Goal: Task Accomplishment & Management: Use online tool/utility

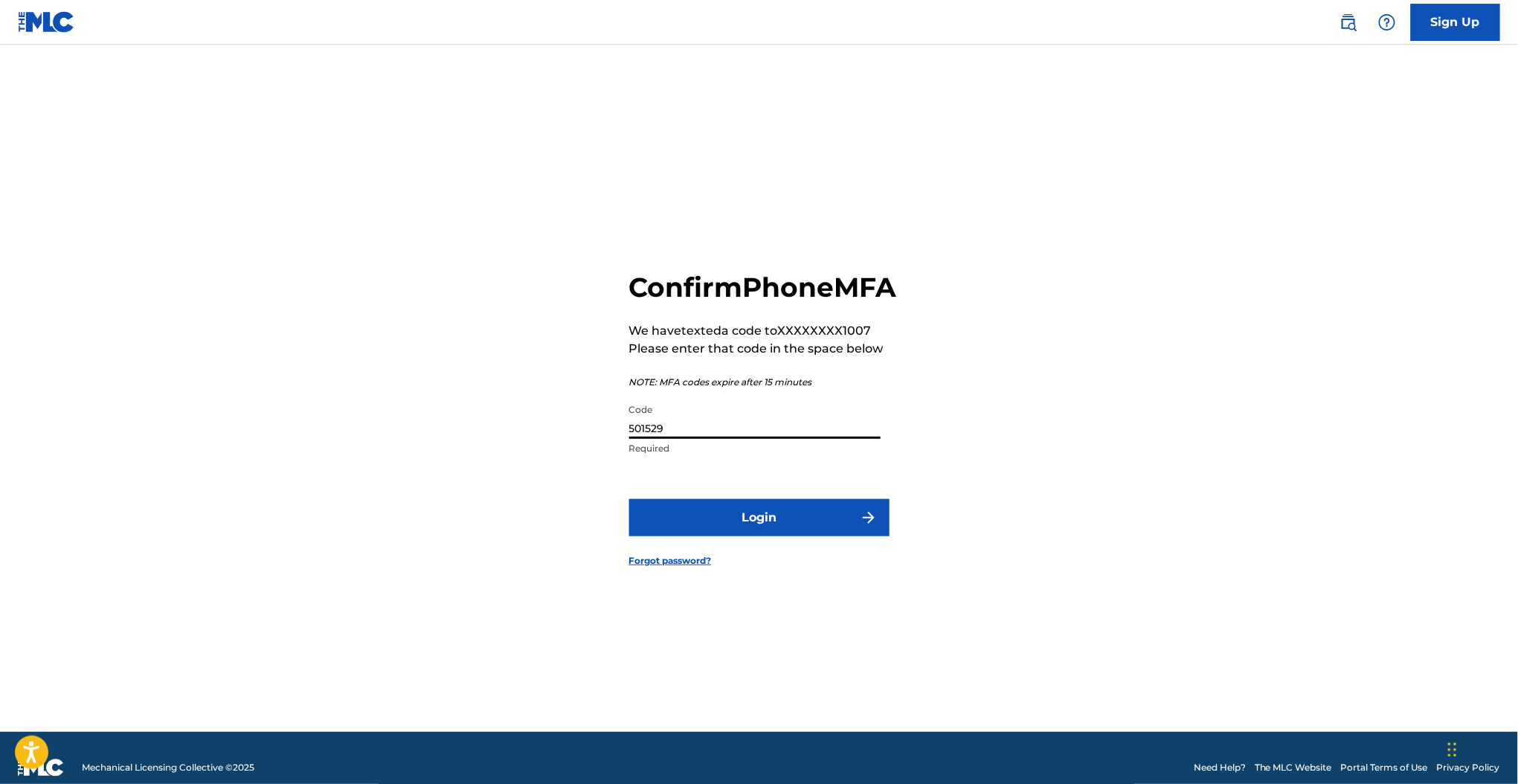
type input "501529"
click at [803, 508] on form "Confirm Phone MFA We have texted a code to XXXXXXXX1007 Please enter that code …" at bounding box center [759, 407] width 260 height 650
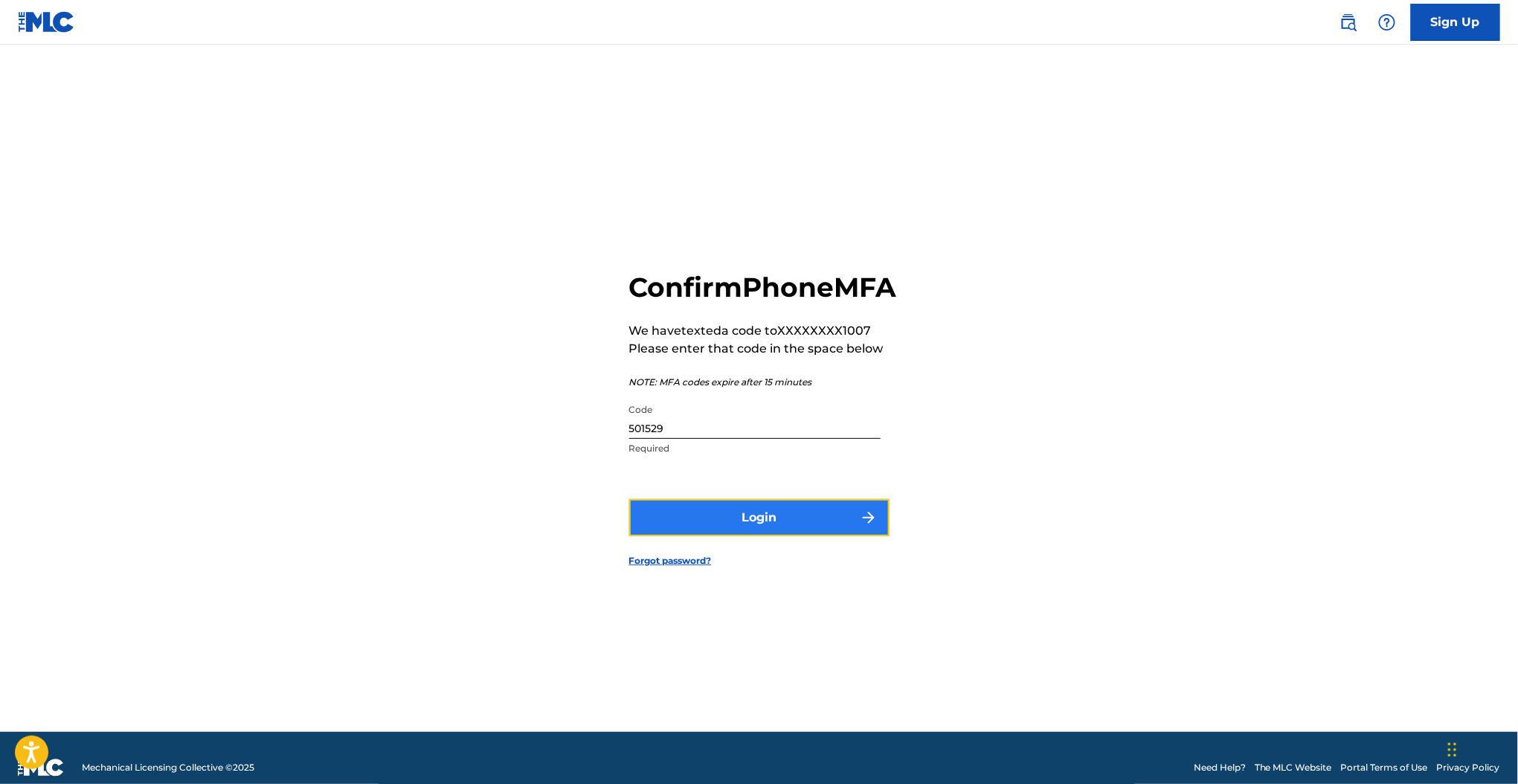
click at [797, 523] on button "Login" at bounding box center [759, 518] width 260 height 37
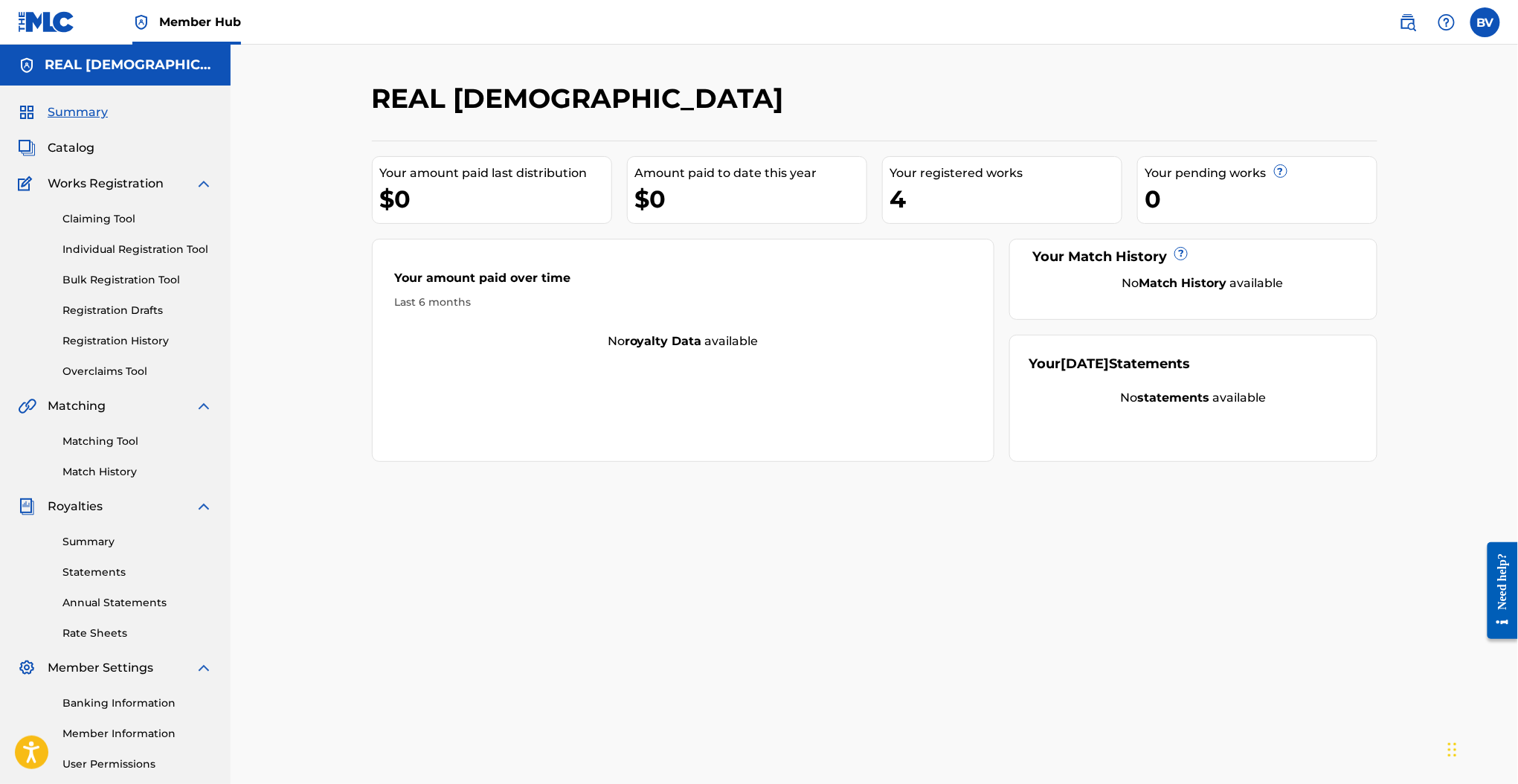
click at [175, 183] on div "Works Registration" at bounding box center [115, 184] width 195 height 18
click at [217, 180] on div "Summary Catalog Works Registration Claiming Tool Individual Registration Tool B…" at bounding box center [115, 468] width 230 height 765
click at [198, 184] on img at bounding box center [204, 184] width 18 height 18
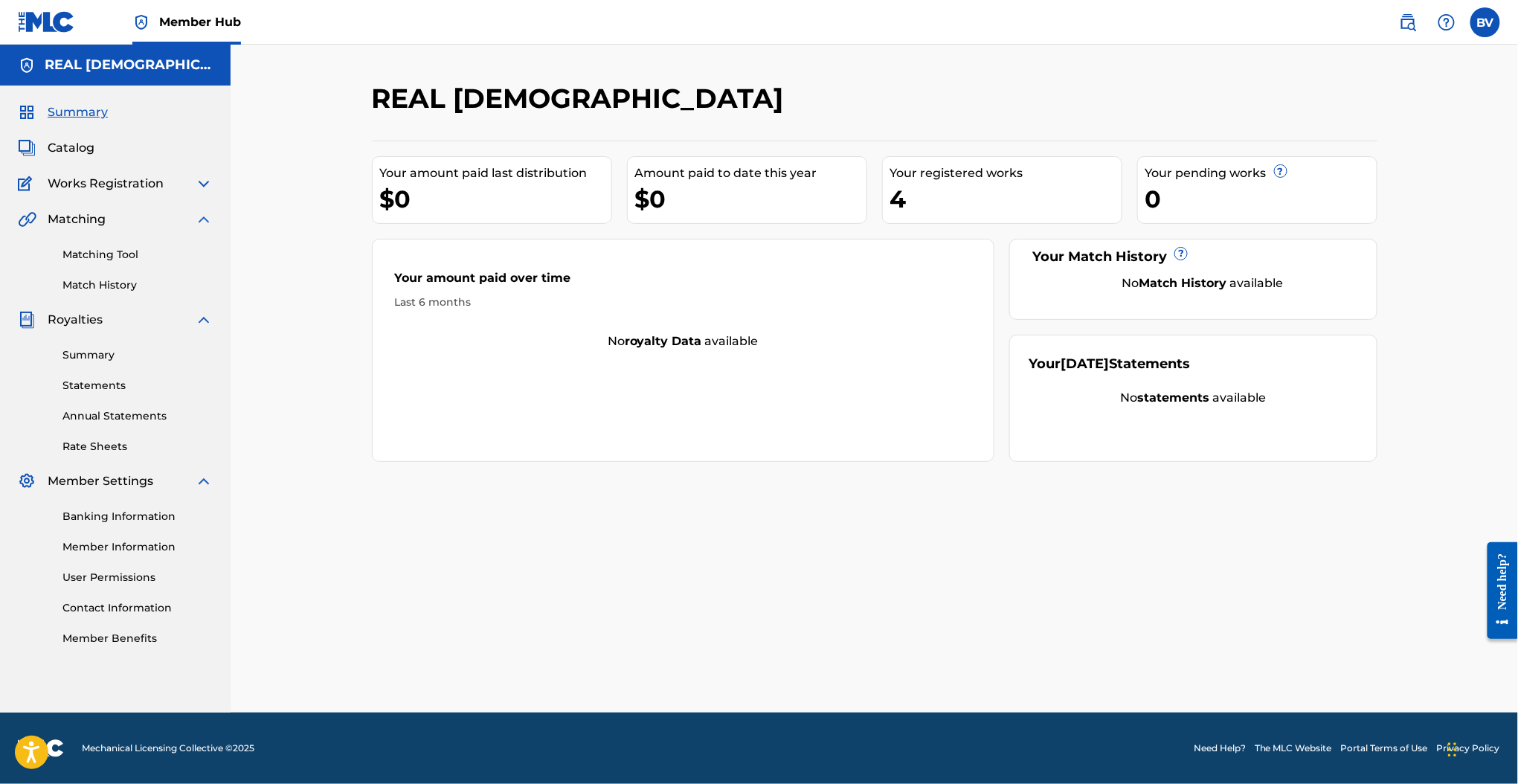
drag, startPoint x: 205, startPoint y: 207, endPoint x: 200, endPoint y: 213, distance: 7.8
click at [203, 209] on div "Summary Catalog Works Registration Claiming Tool Individual Registration Tool B…" at bounding box center [115, 375] width 230 height 579
click at [200, 219] on img at bounding box center [204, 219] width 18 height 18
click at [191, 256] on div "Royalties" at bounding box center [115, 255] width 195 height 18
click at [192, 257] on div "Royalties" at bounding box center [115, 255] width 195 height 18
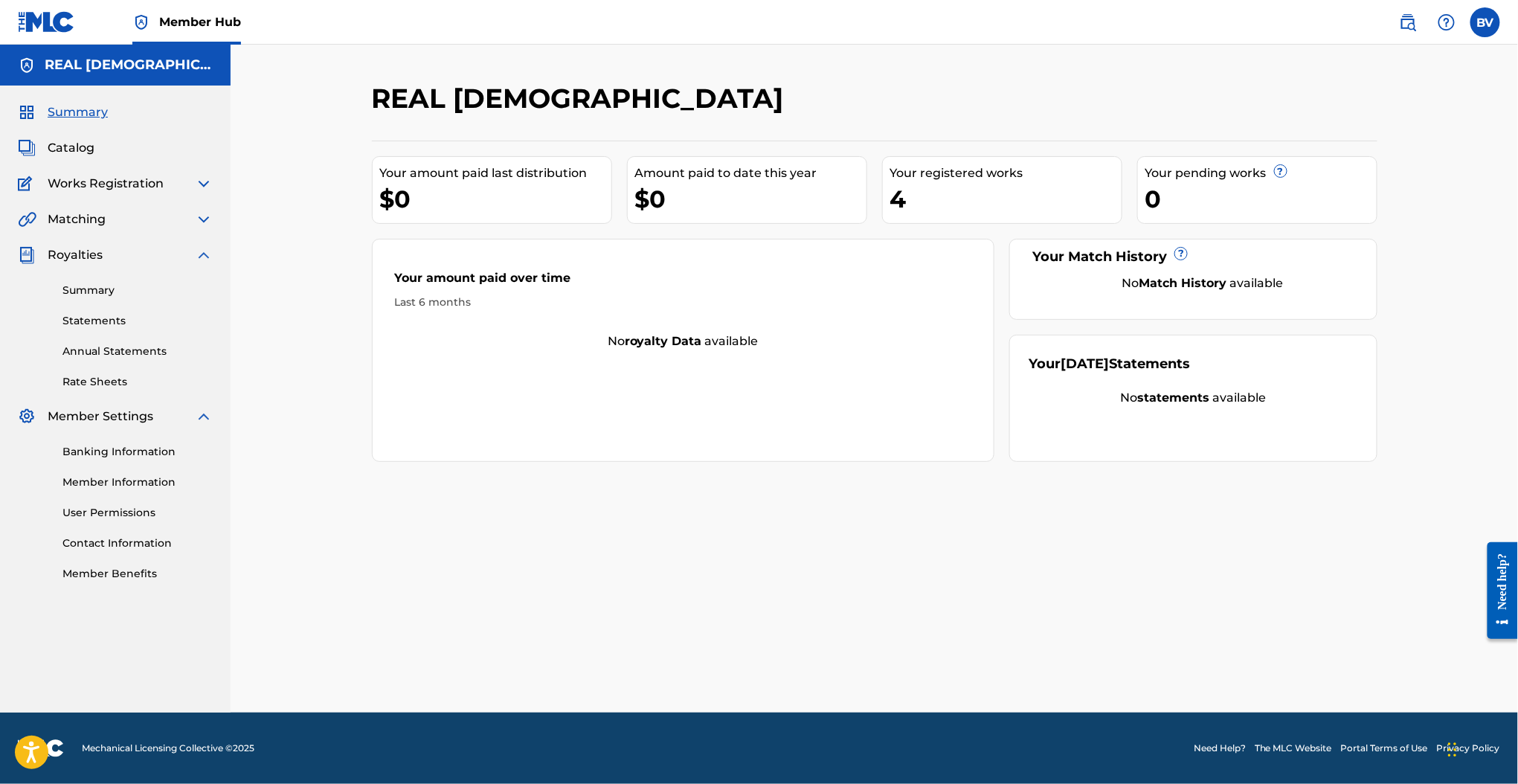
click at [201, 178] on img at bounding box center [204, 184] width 18 height 18
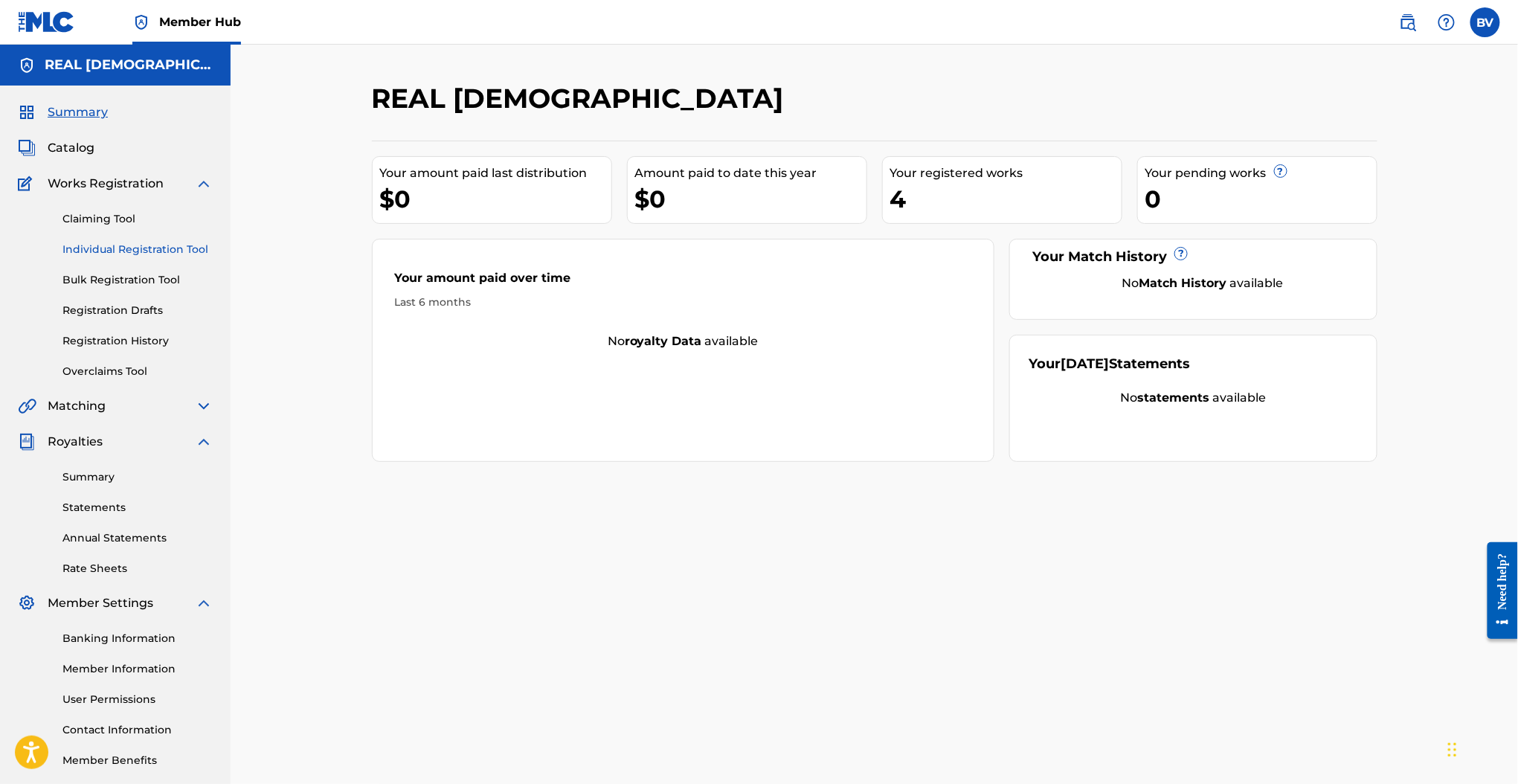
click at [157, 247] on link "Individual Registration Tool" at bounding box center [137, 249] width 150 height 16
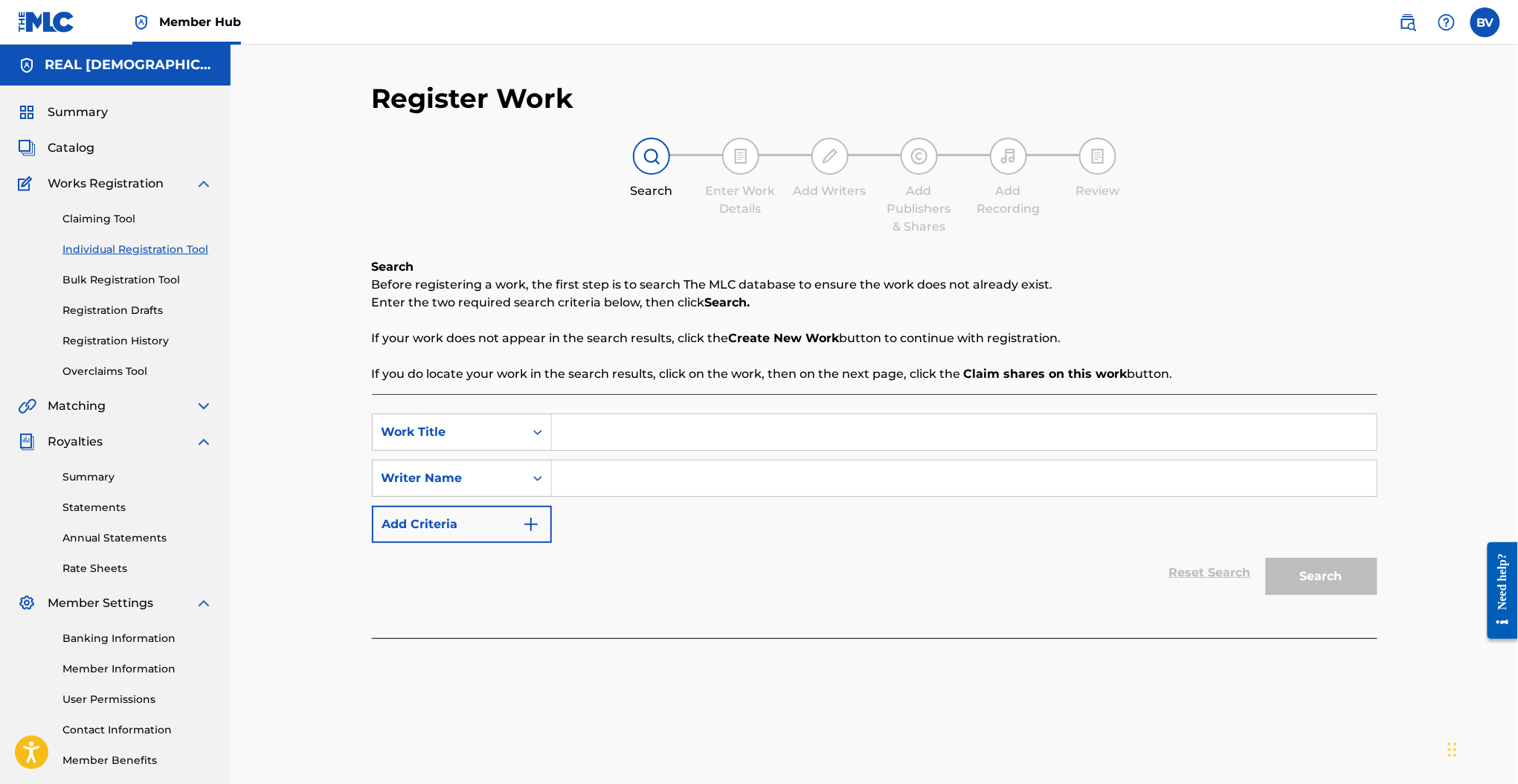
click at [156, 330] on div "Claiming Tool Individual Registration Tool Bulk Registration Tool Registration …" at bounding box center [115, 286] width 195 height 186
click at [150, 335] on link "Registration History" at bounding box center [137, 341] width 150 height 16
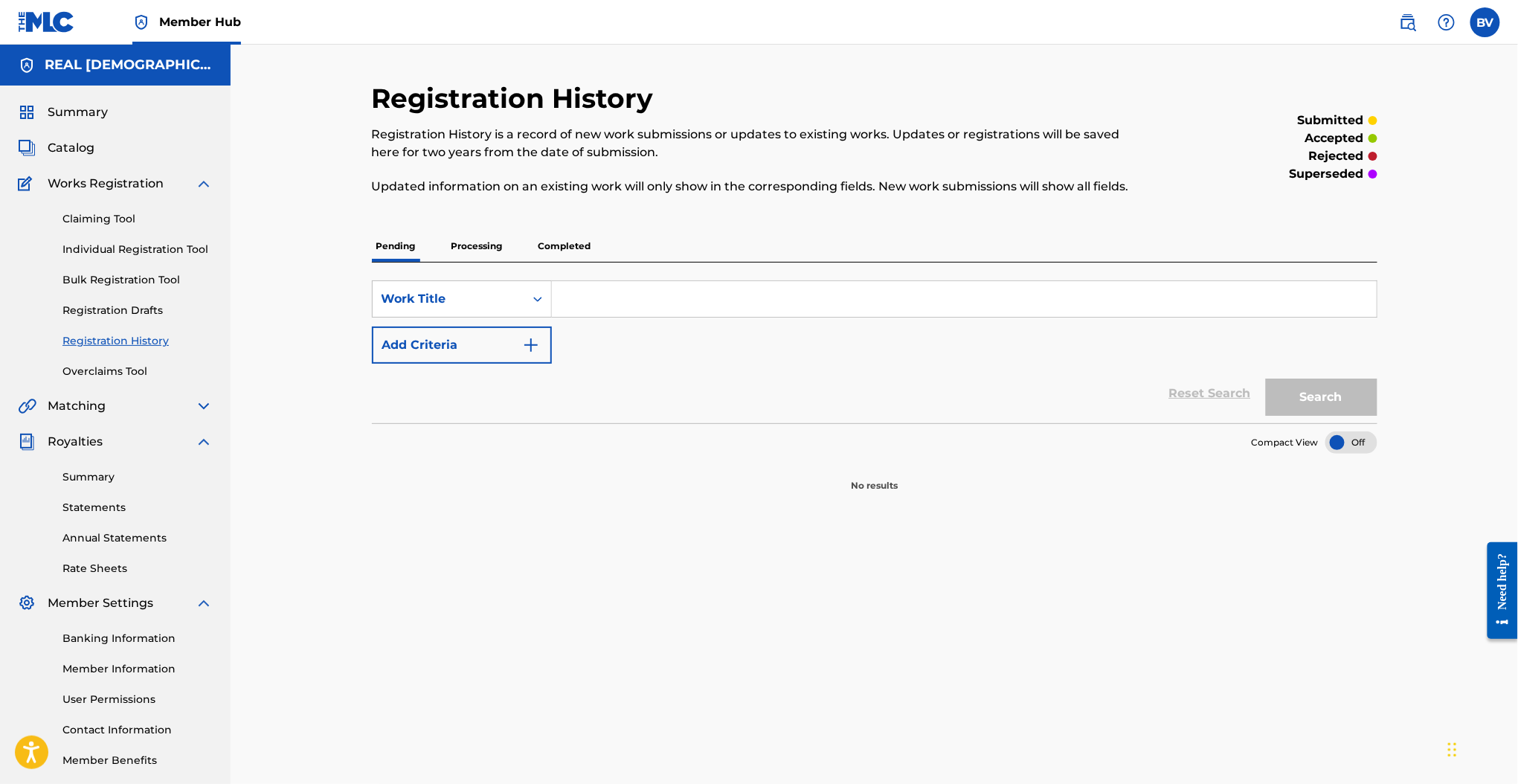
click at [704, 199] on div "Registration History Registration History is a record of new work submissions o…" at bounding box center [759, 147] width 774 height 131
click at [577, 253] on p "Completed" at bounding box center [565, 246] width 62 height 31
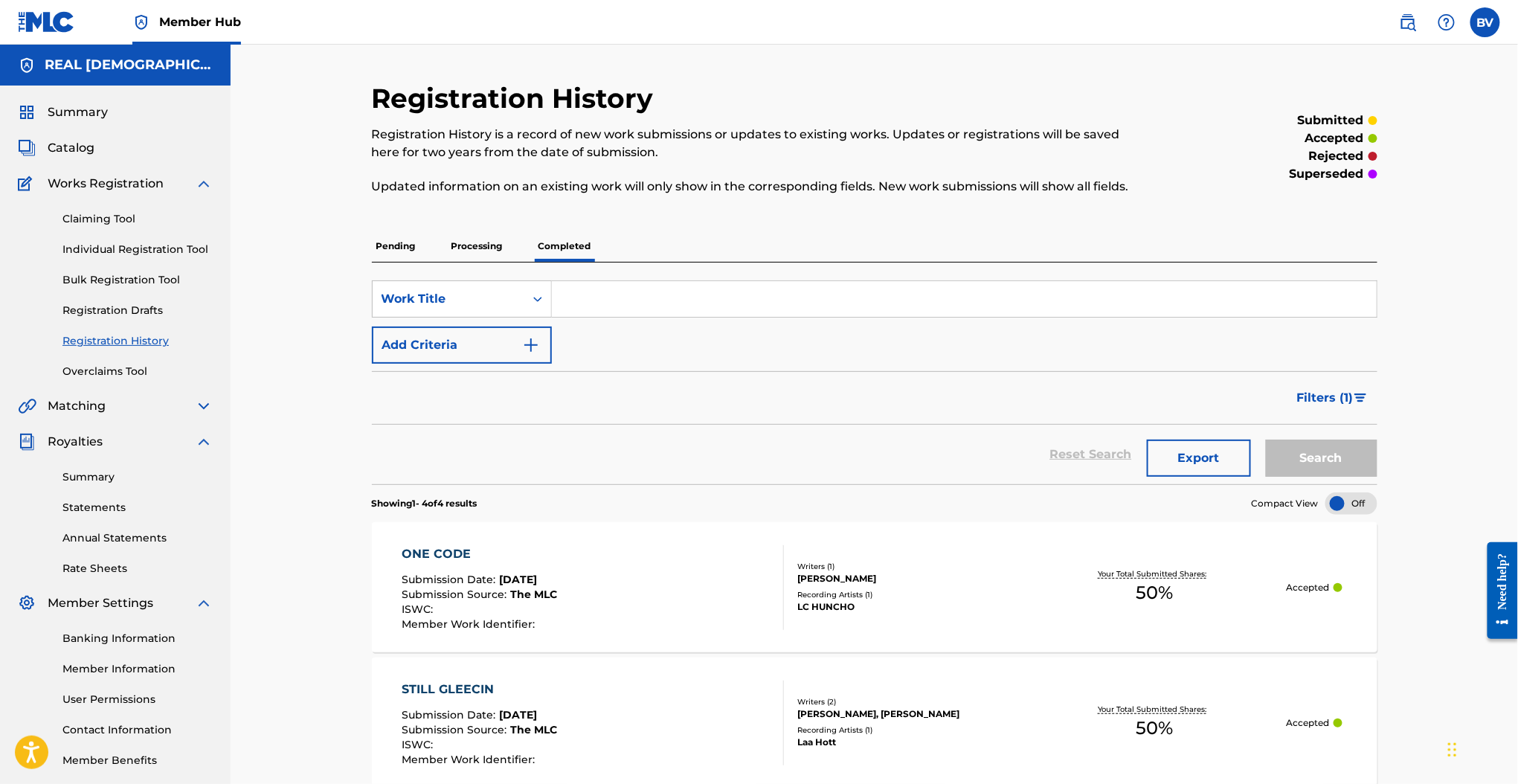
click at [472, 244] on p "Processing" at bounding box center [477, 246] width 60 height 31
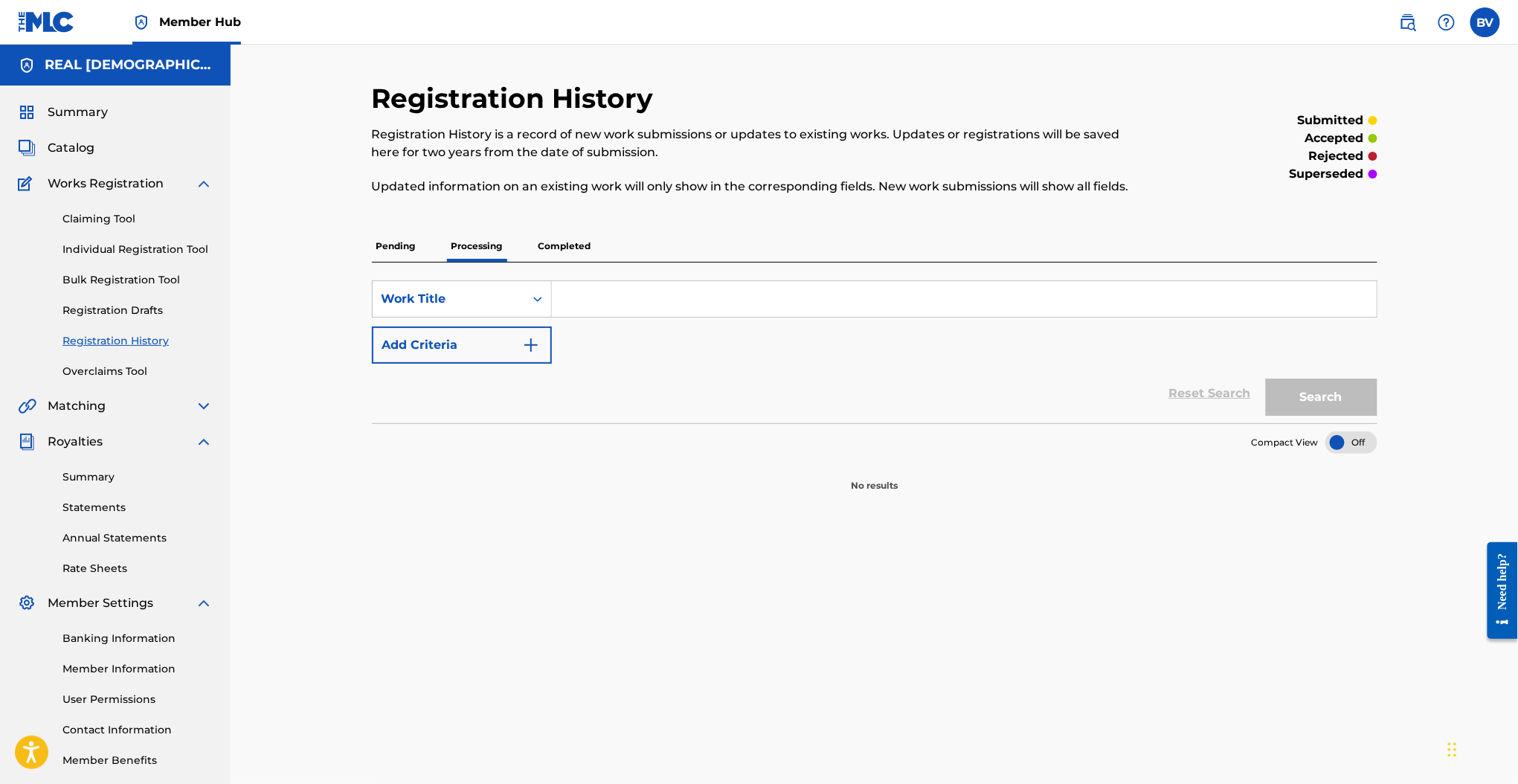
drag, startPoint x: 504, startPoint y: 249, endPoint x: 504, endPoint y: 265, distance: 16.0
click at [506, 260] on div "Pending Processing Completed" at bounding box center [874, 246] width 1006 height 32
click at [489, 245] on p "Processing" at bounding box center [477, 246] width 60 height 31
click at [422, 245] on div "Pending Processing Completed" at bounding box center [874, 246] width 1006 height 31
click at [374, 257] on p "Pending" at bounding box center [395, 246] width 48 height 31
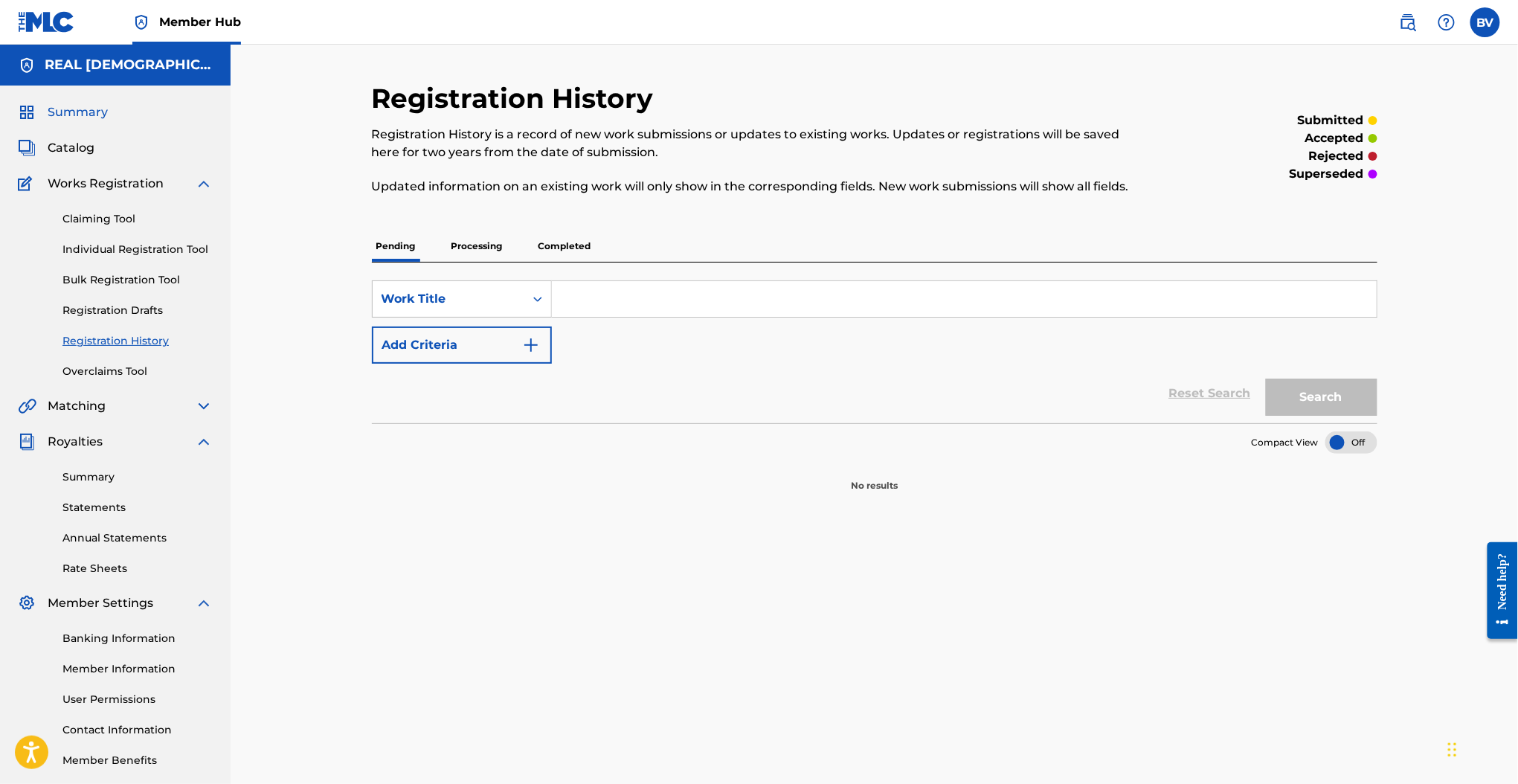
click at [75, 111] on span "Summary" at bounding box center [78, 113] width 60 height 18
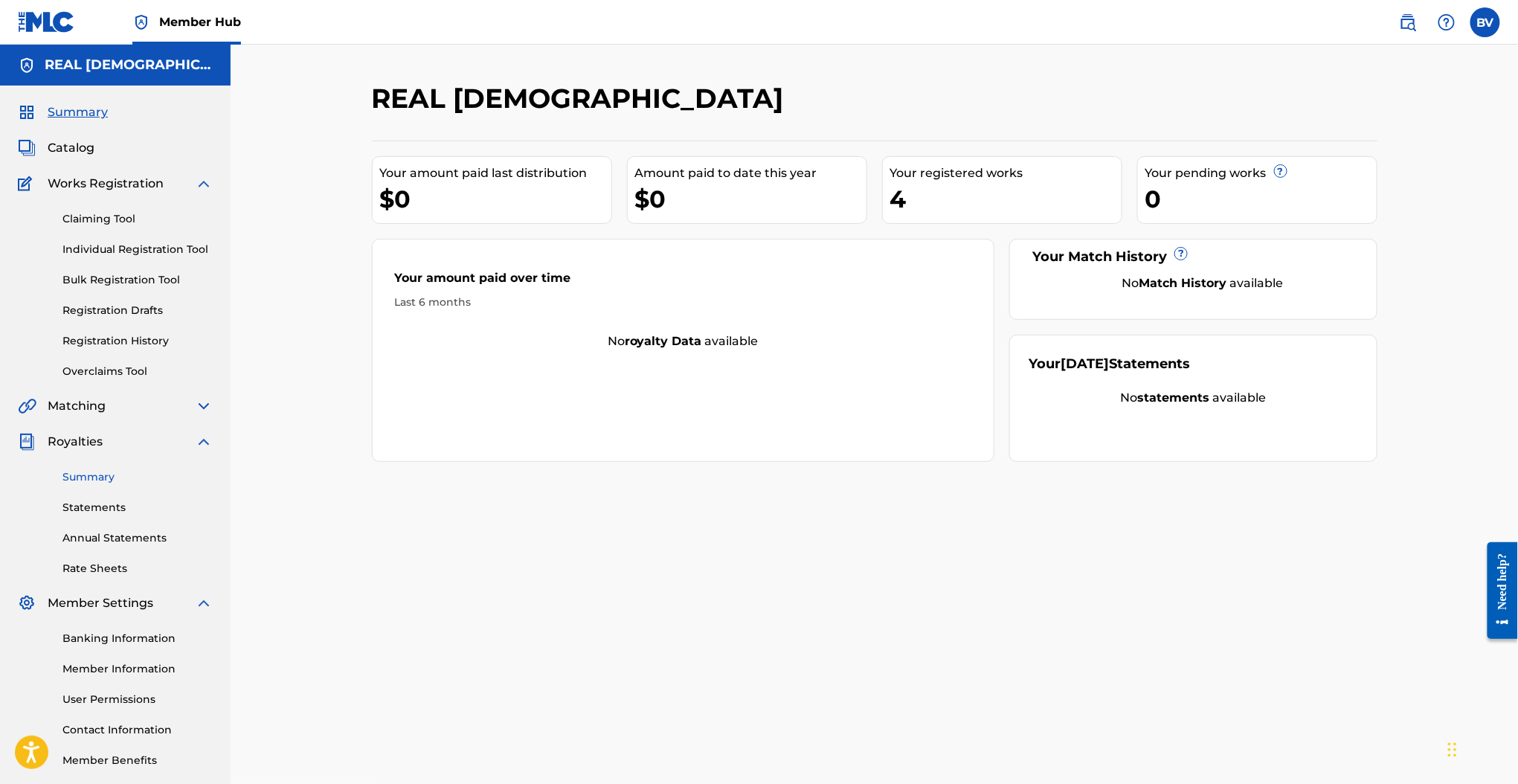
click at [78, 470] on link "Summary" at bounding box center [137, 477] width 150 height 16
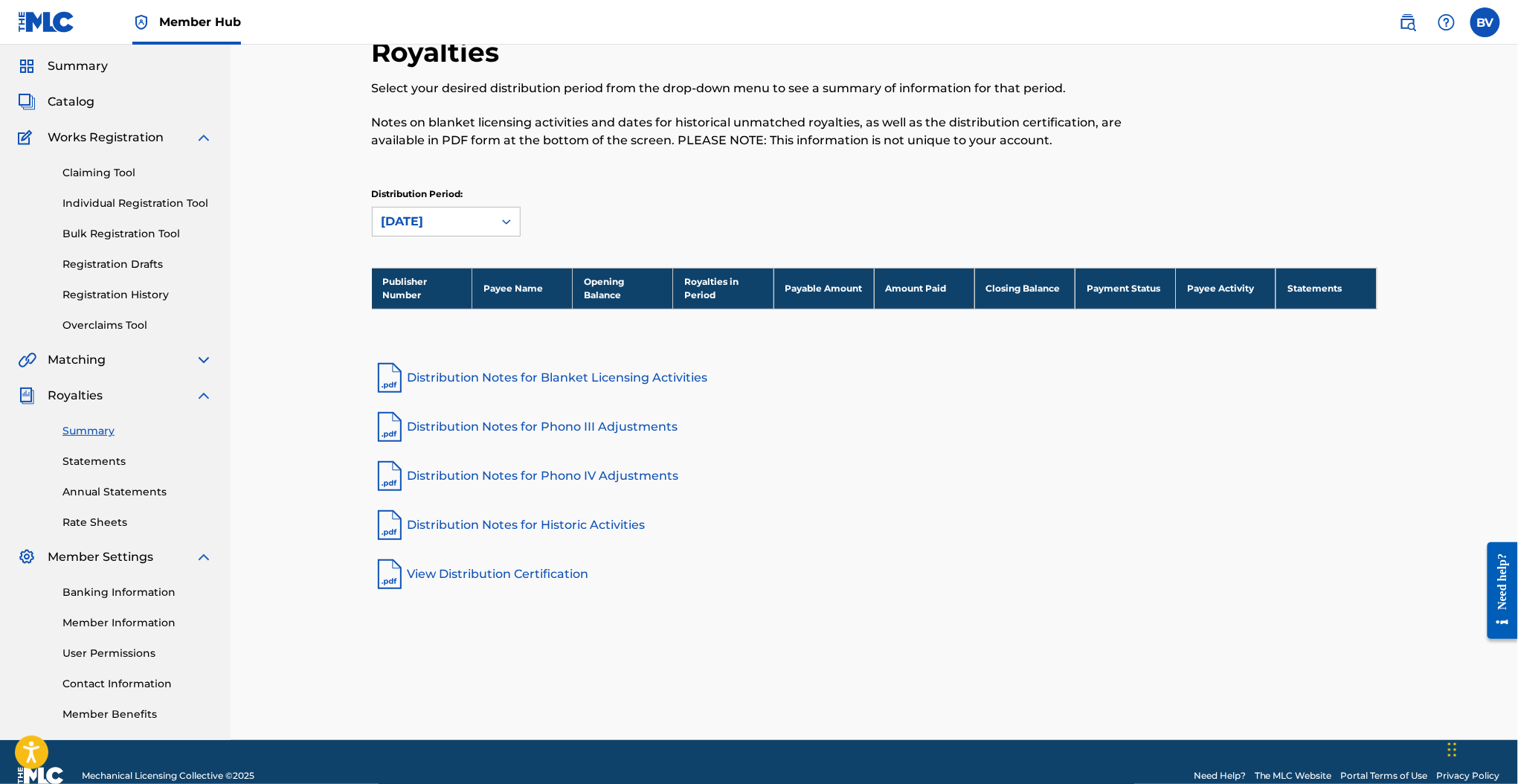
scroll to position [73, 0]
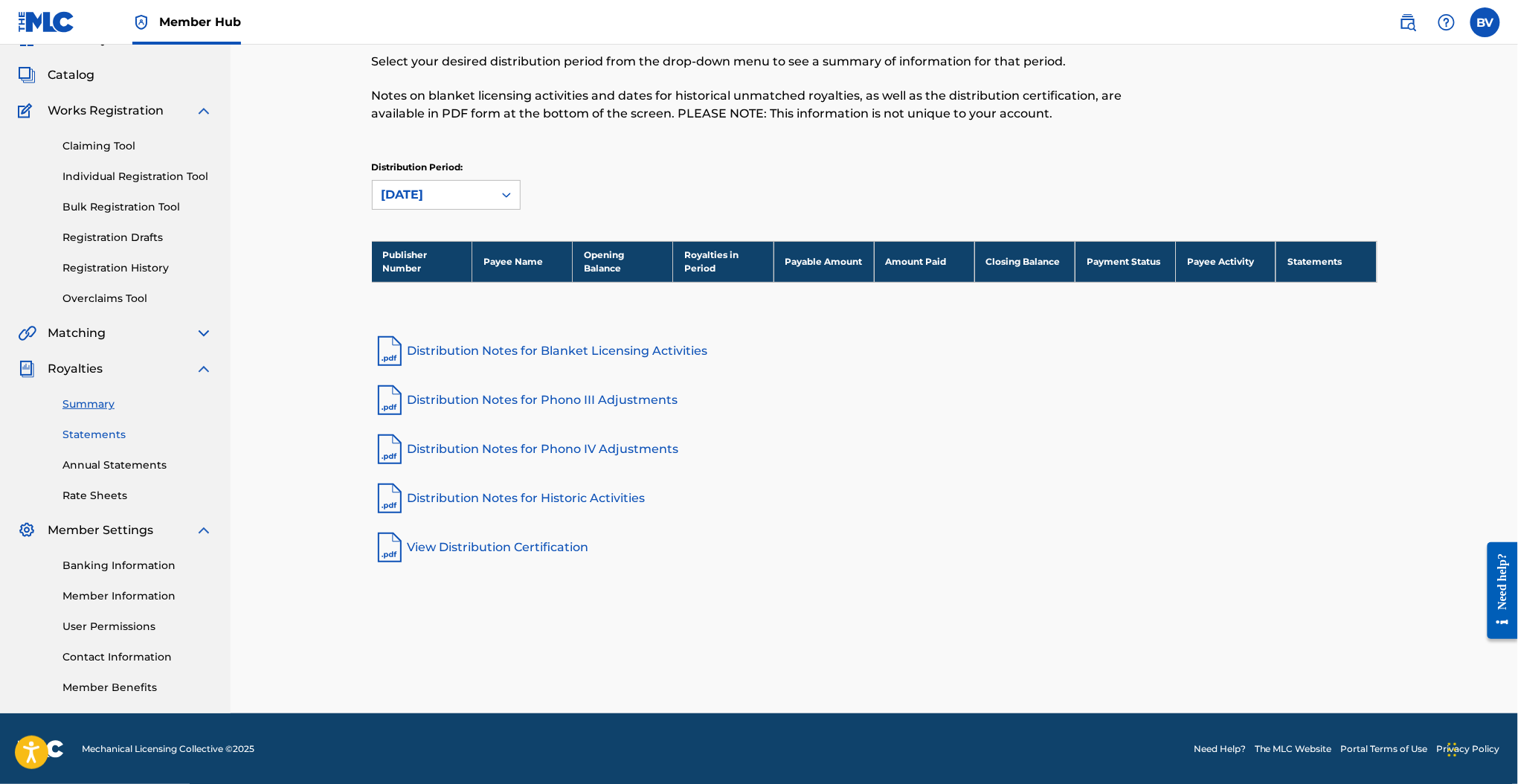
click at [95, 433] on link "Statements" at bounding box center [137, 434] width 150 height 16
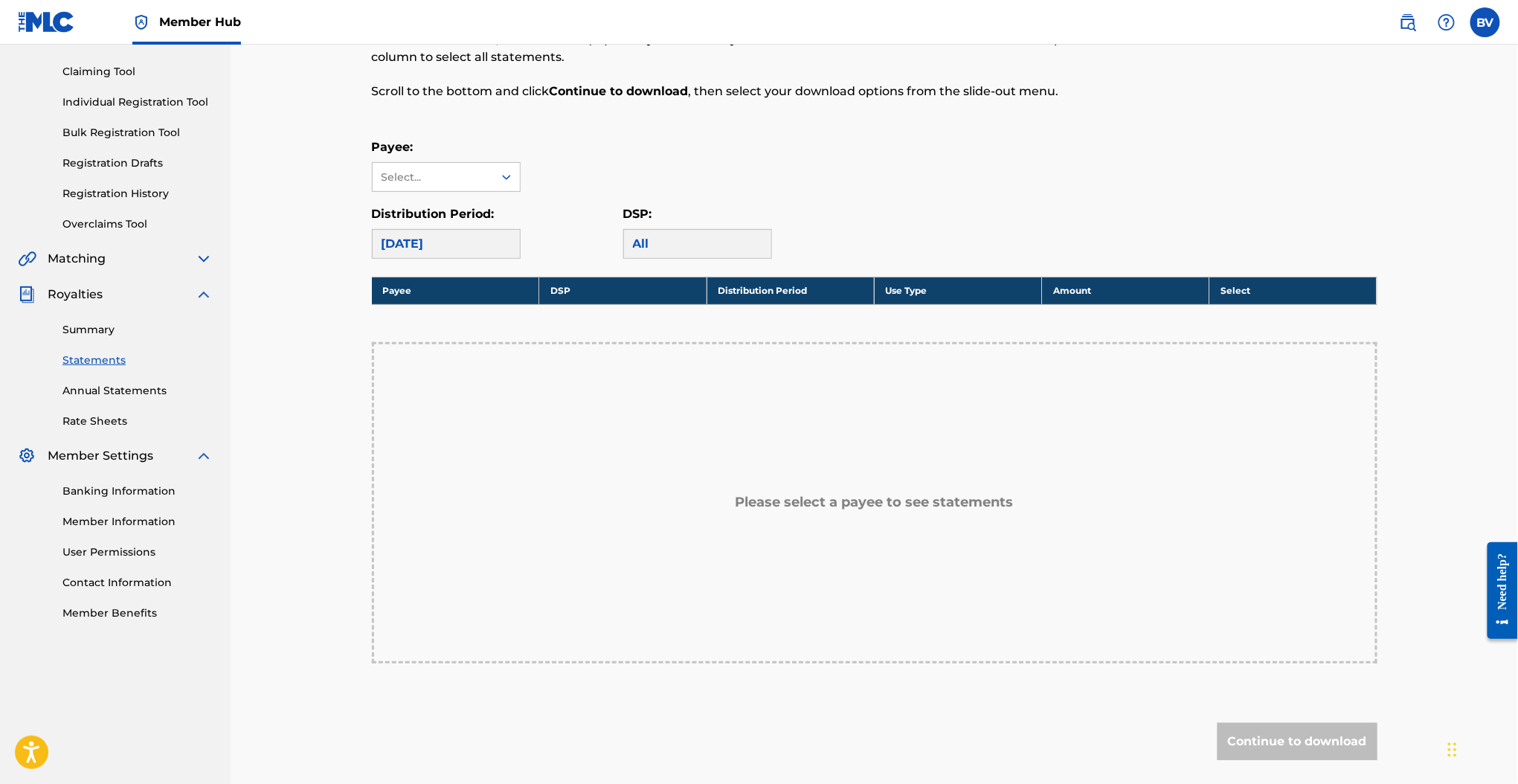
scroll to position [198, 0]
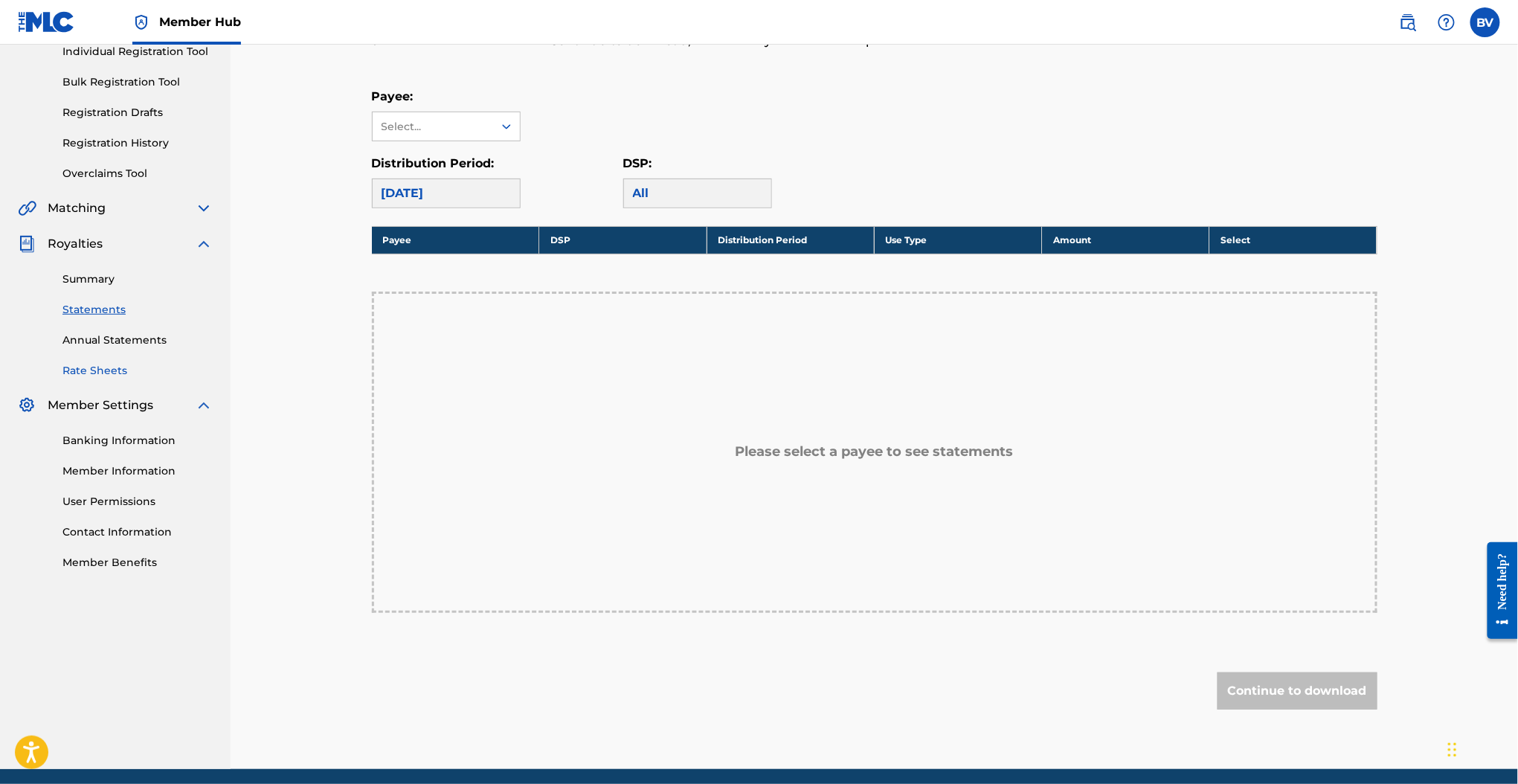
click at [113, 371] on link "Rate Sheets" at bounding box center [137, 370] width 150 height 16
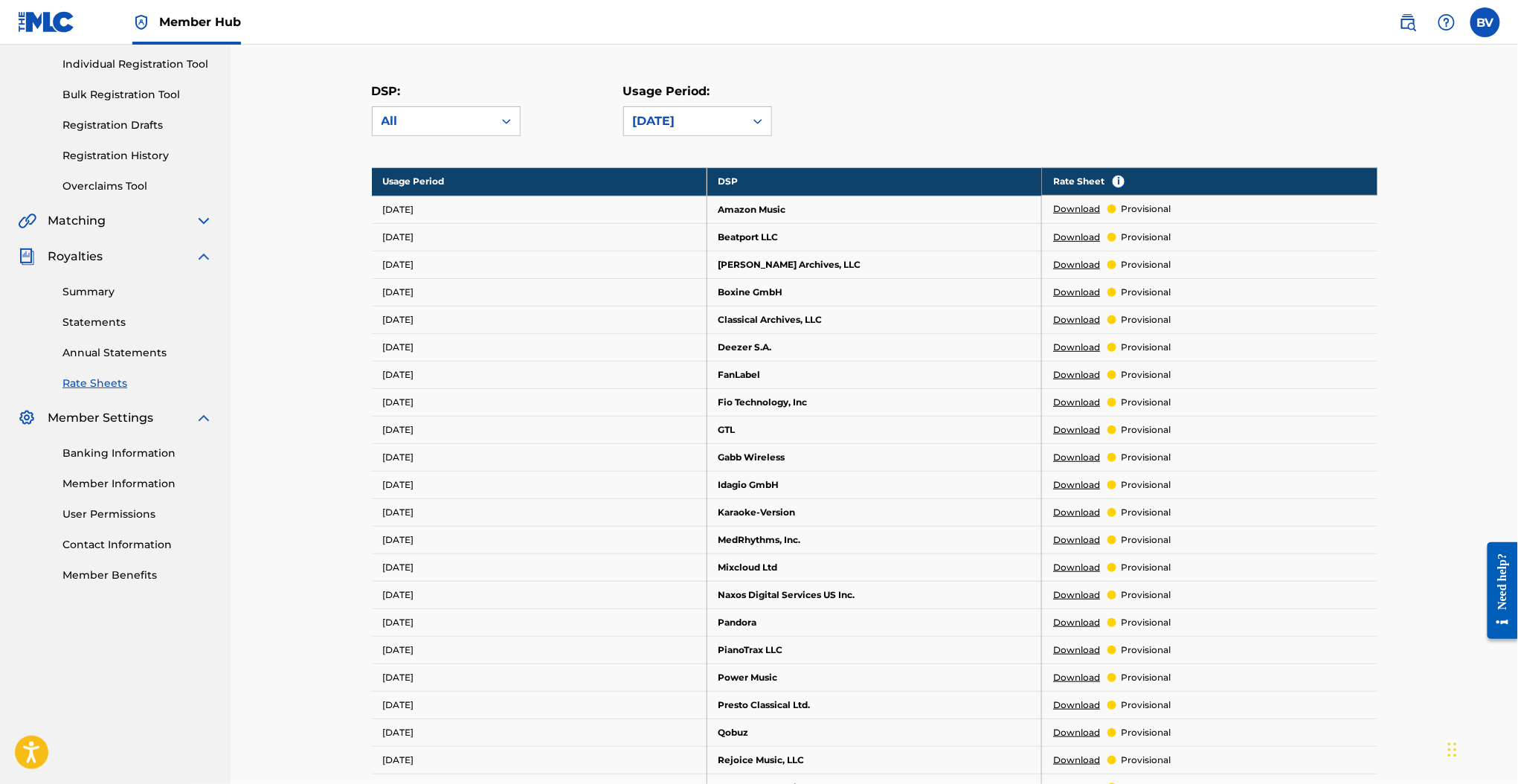
scroll to position [87, 0]
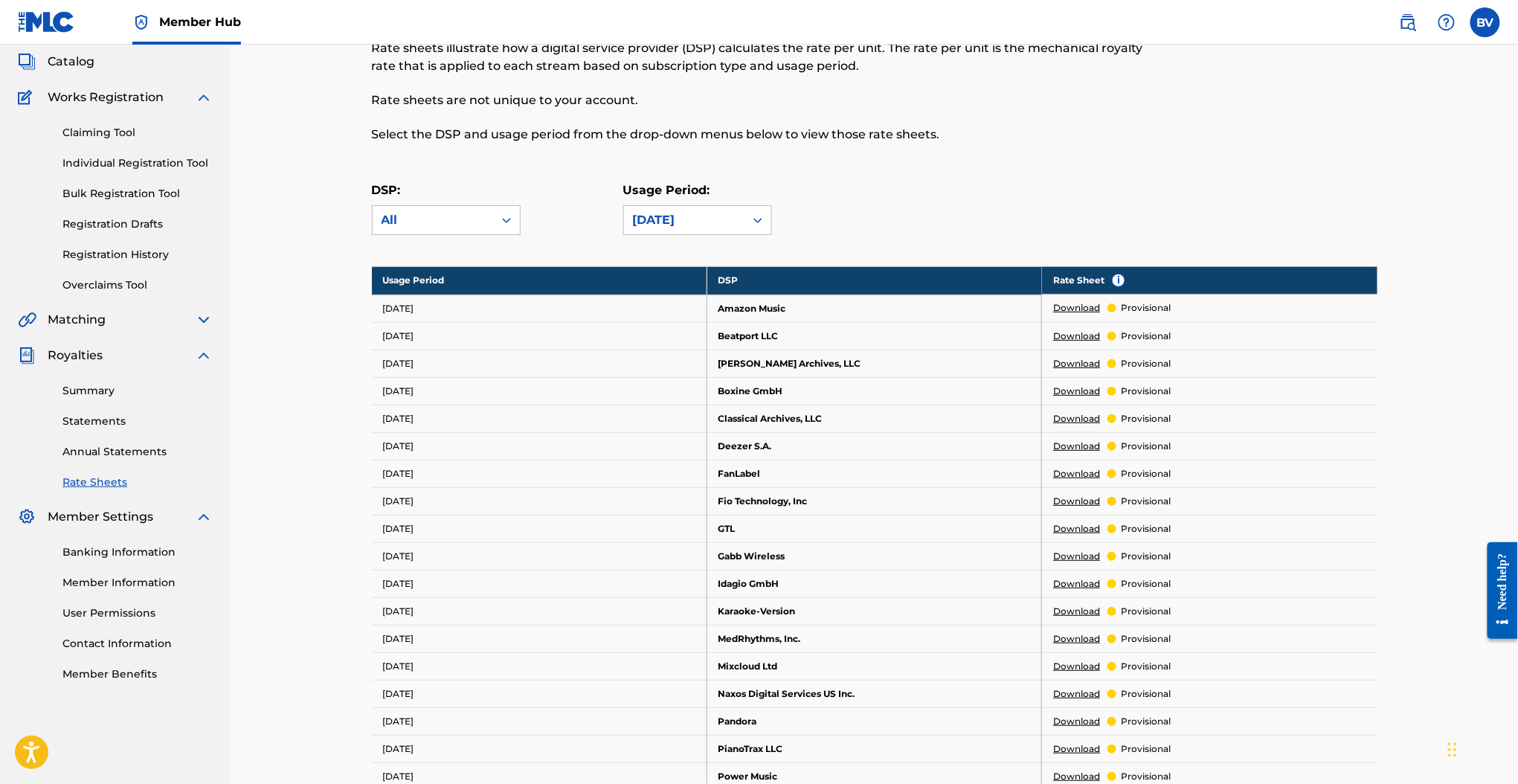
click at [104, 331] on div "Summary Catalog Works Registration Claiming Tool Individual Registration Tool B…" at bounding box center [115, 349] width 230 height 700
click at [165, 322] on div "Matching" at bounding box center [115, 320] width 195 height 18
click at [193, 319] on div "Matching" at bounding box center [115, 320] width 195 height 18
click at [197, 318] on img at bounding box center [204, 320] width 18 height 18
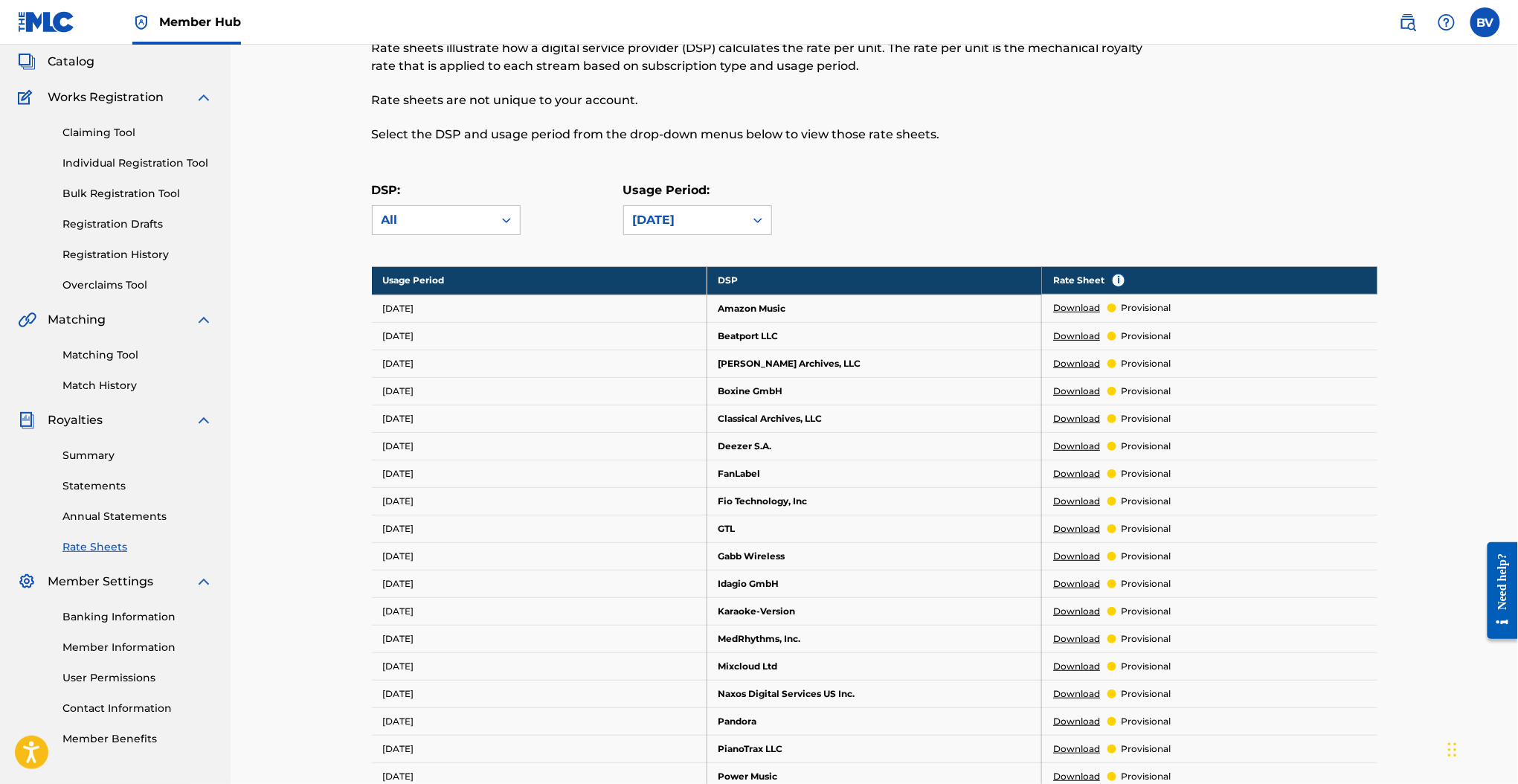
click at [199, 317] on img at bounding box center [204, 320] width 18 height 18
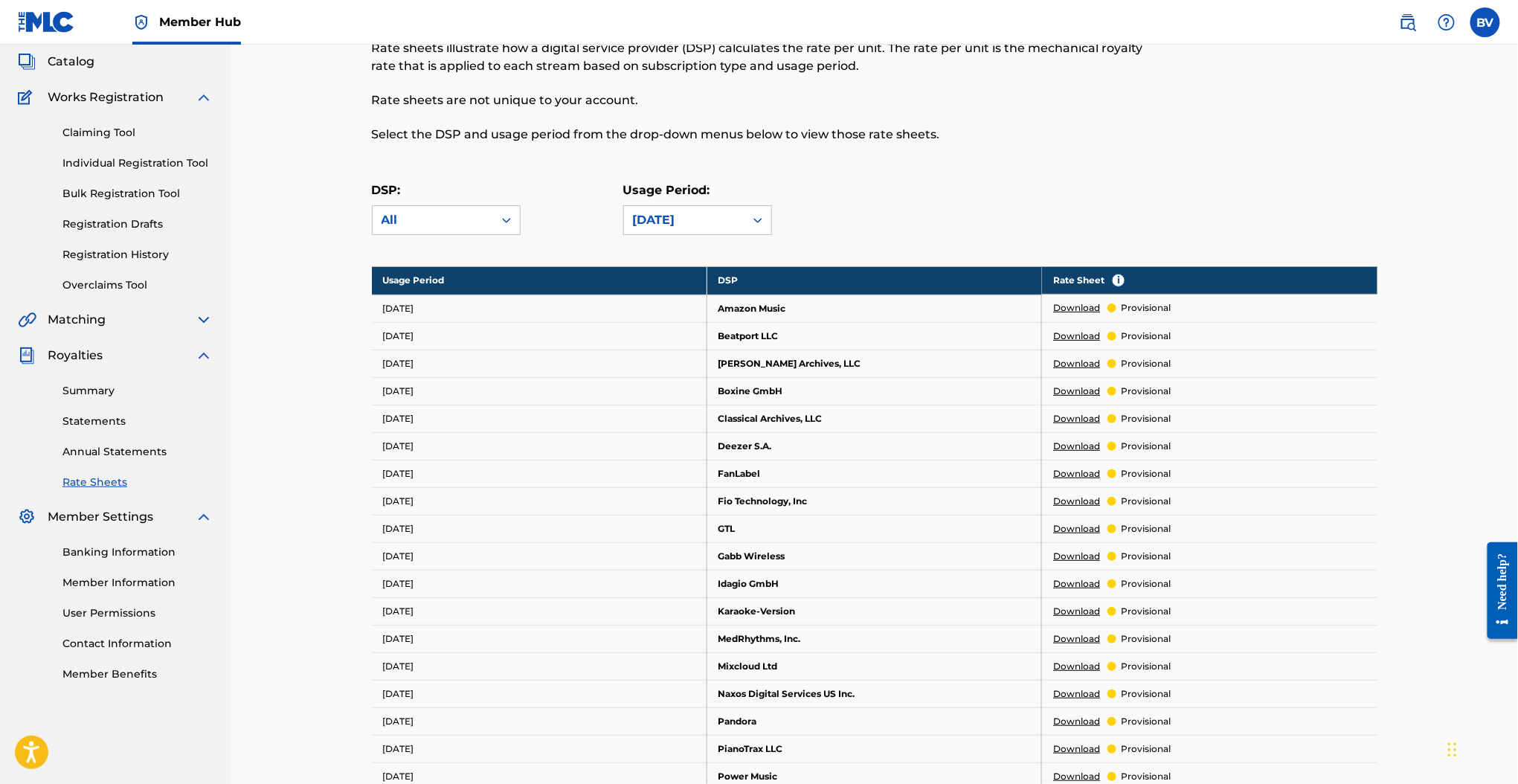
click at [200, 317] on img at bounding box center [204, 320] width 18 height 18
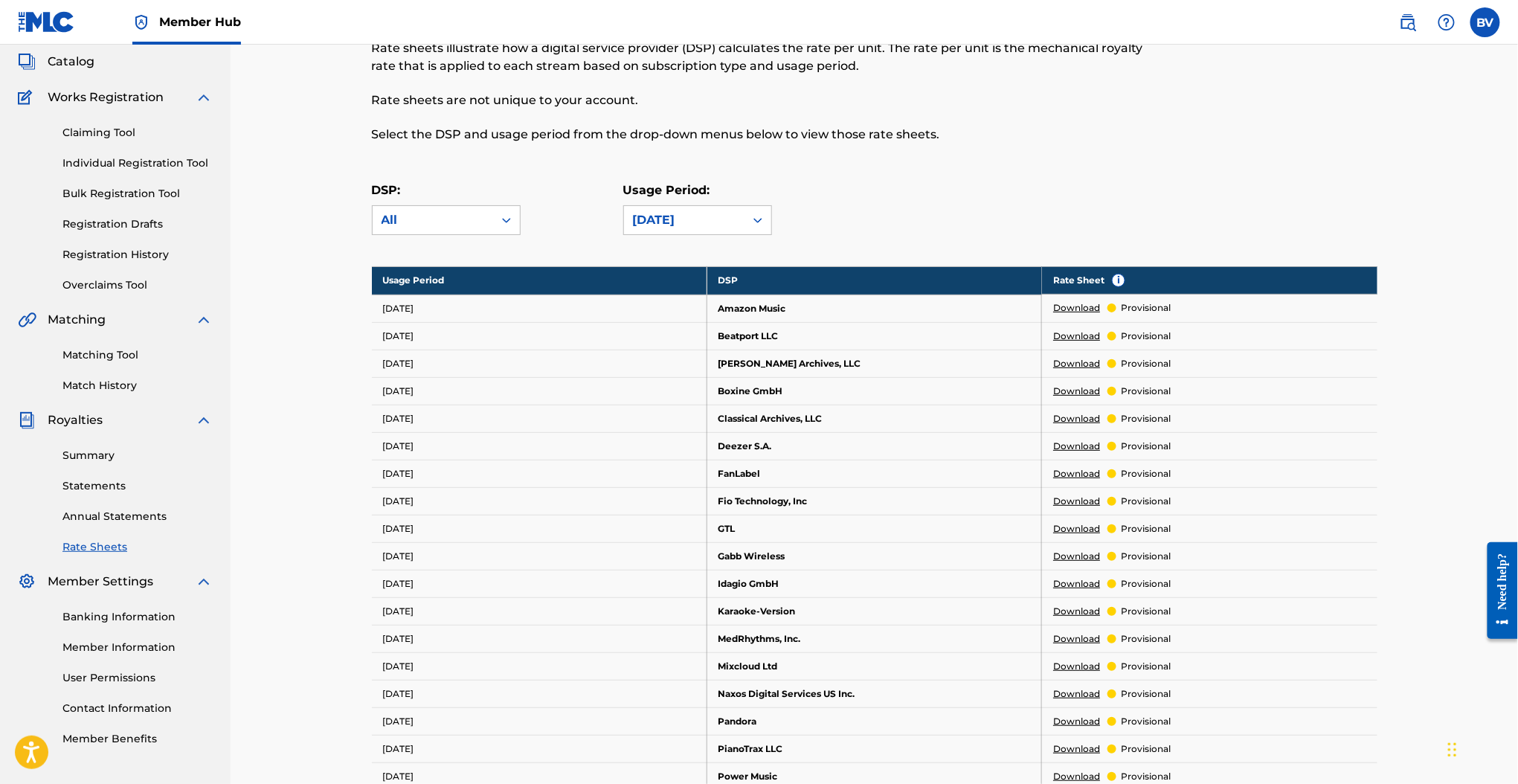
click at [196, 311] on img at bounding box center [204, 320] width 18 height 18
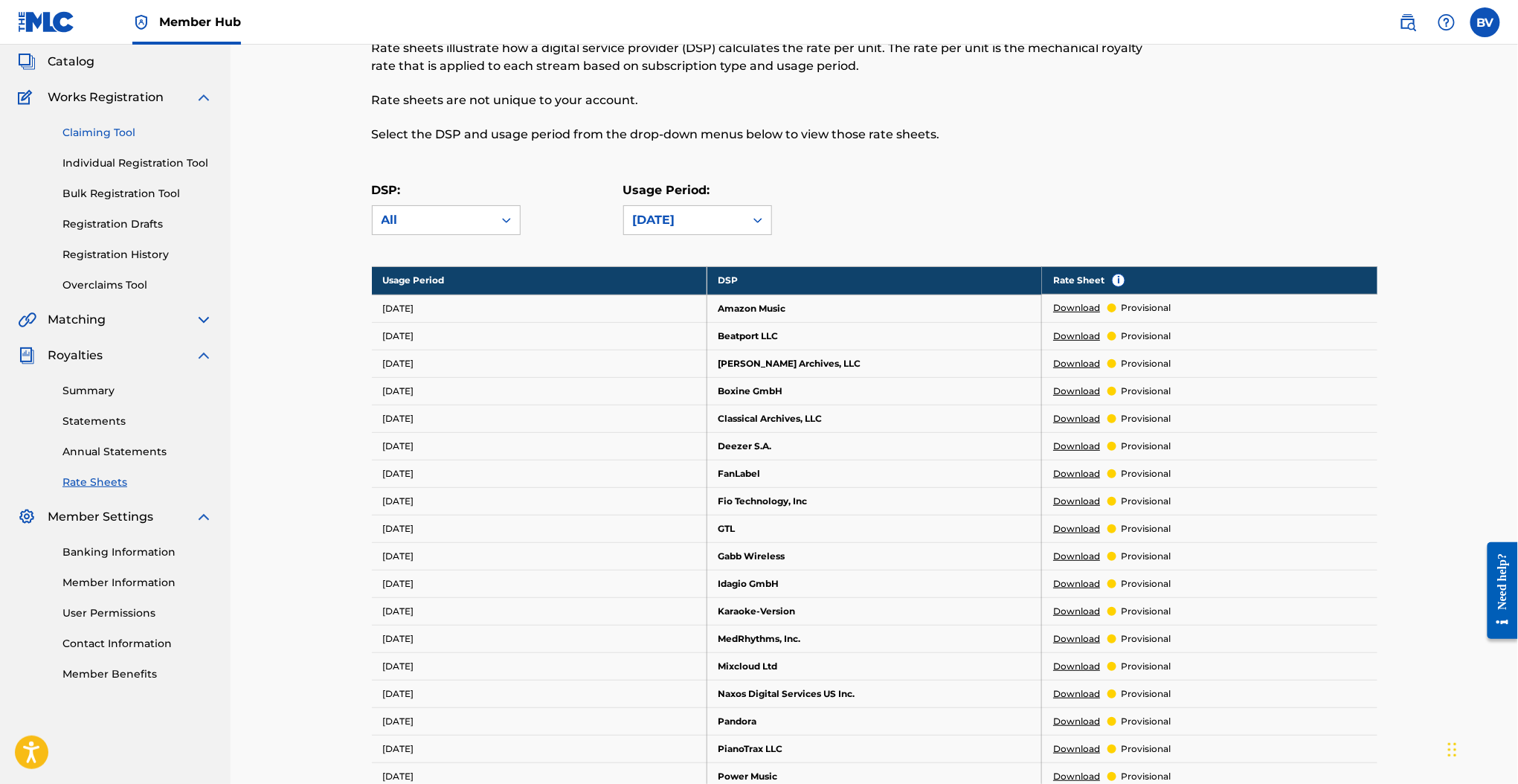
click at [128, 135] on link "Claiming Tool" at bounding box center [137, 132] width 150 height 16
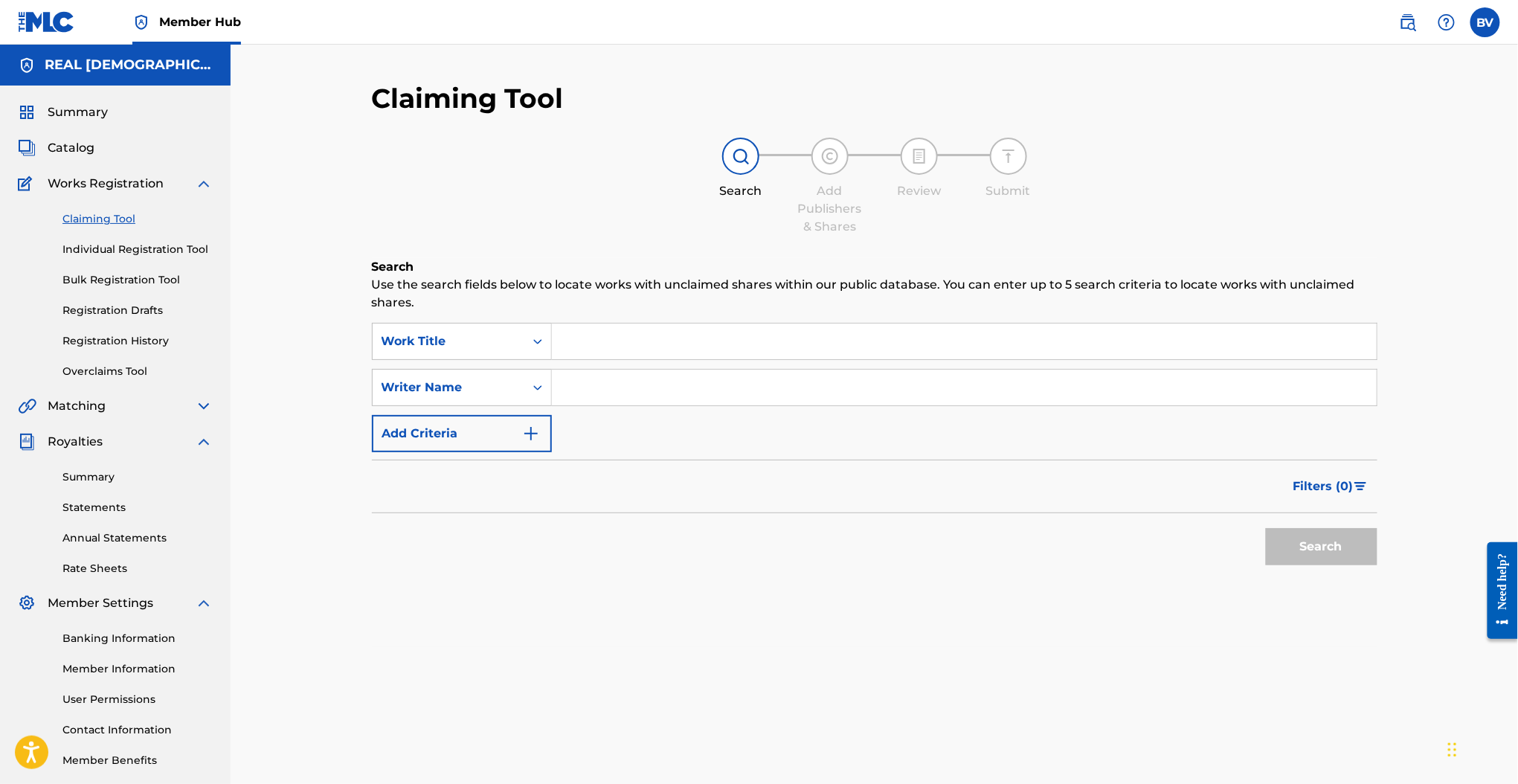
click at [580, 342] on input "Search Form" at bounding box center [964, 342] width 824 height 36
click at [1266, 528] on button "Search" at bounding box center [1322, 547] width 112 height 37
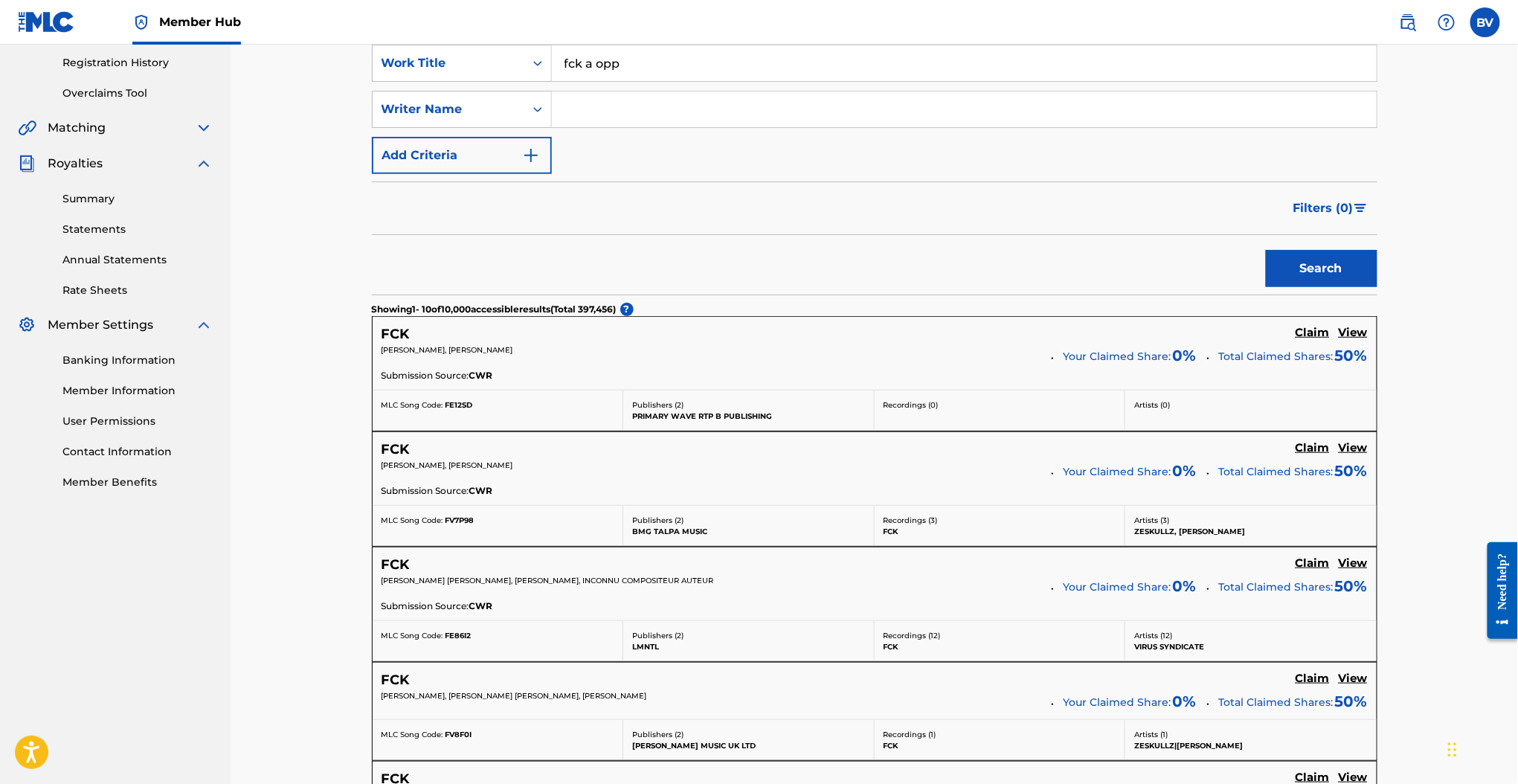
scroll to position [99, 0]
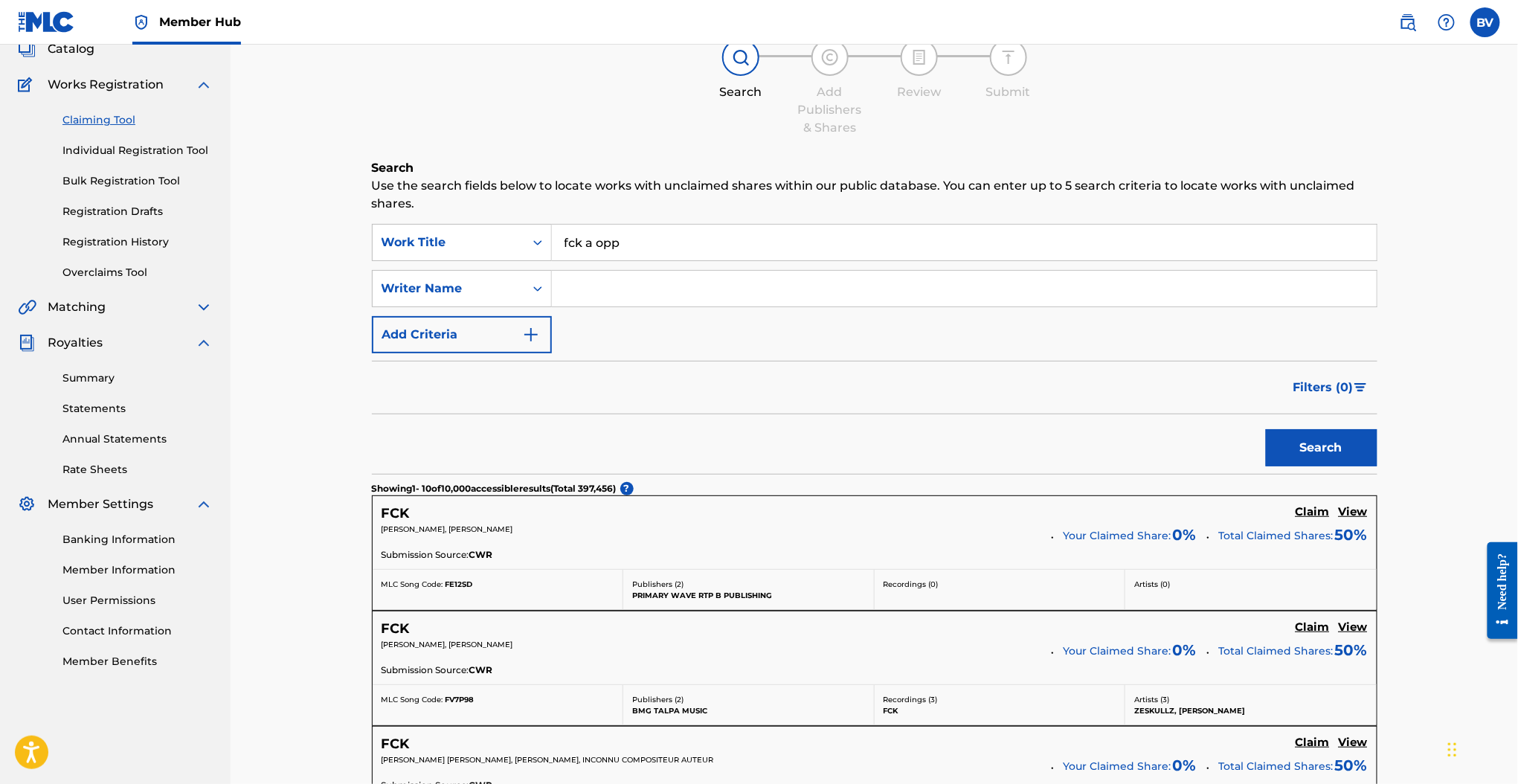
drag, startPoint x: 676, startPoint y: 260, endPoint x: 568, endPoint y: 278, distance: 109.5
click at [568, 278] on div "SearchWithCriteriad955cea5-b849-4322-9360-c791822b6bd6 Work Title fck a opp Sea…" at bounding box center [874, 288] width 1006 height 129
drag, startPoint x: 621, startPoint y: 244, endPoint x: 516, endPoint y: 260, distance: 106.2
click at [516, 260] on div "SearchWithCriteriad955cea5-b849-4322-9360-c791822b6bd6 Work Title fck a opp" at bounding box center [874, 242] width 1006 height 37
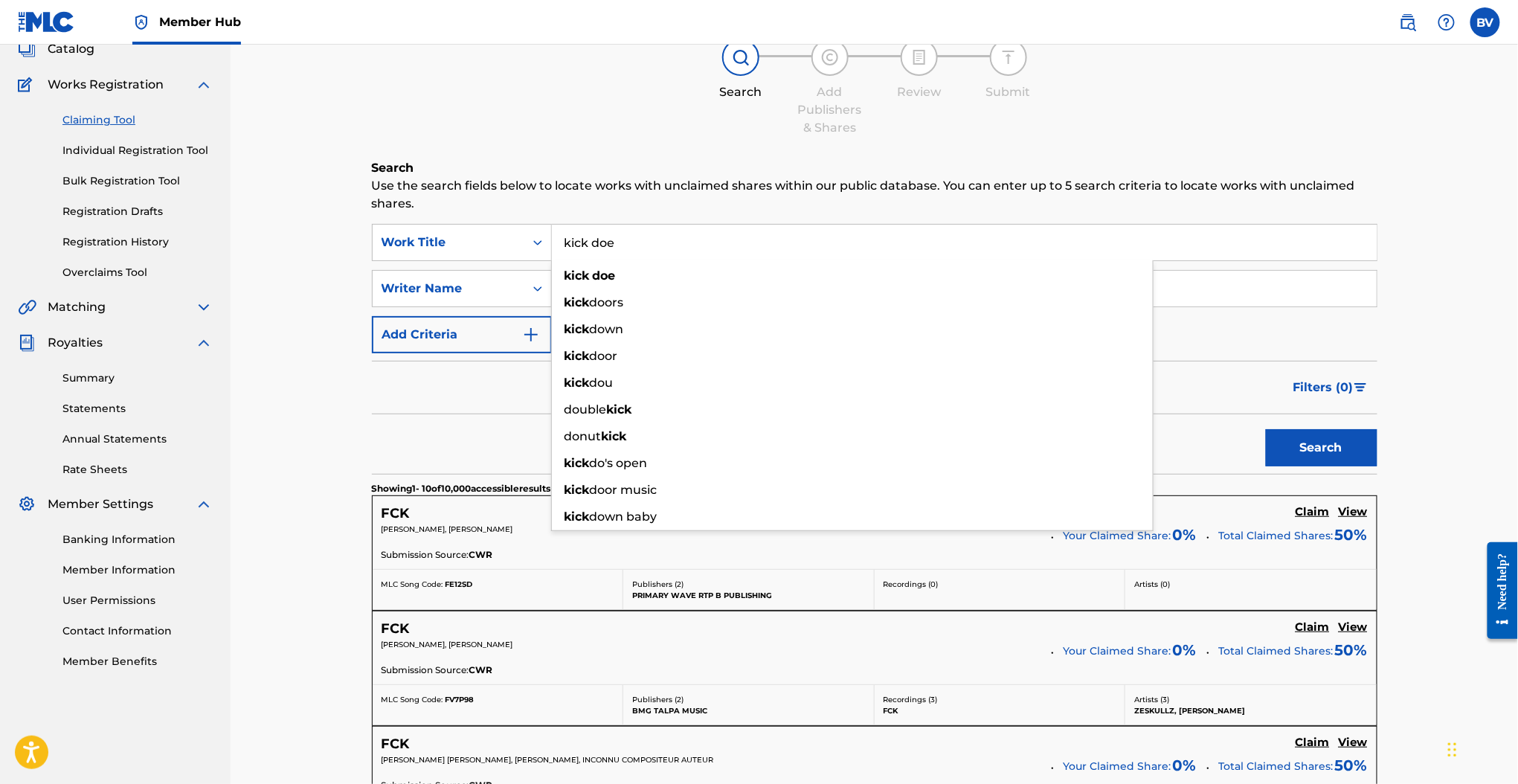
type input "kick doe"
click at [1266, 429] on button "Search" at bounding box center [1322, 448] width 112 height 37
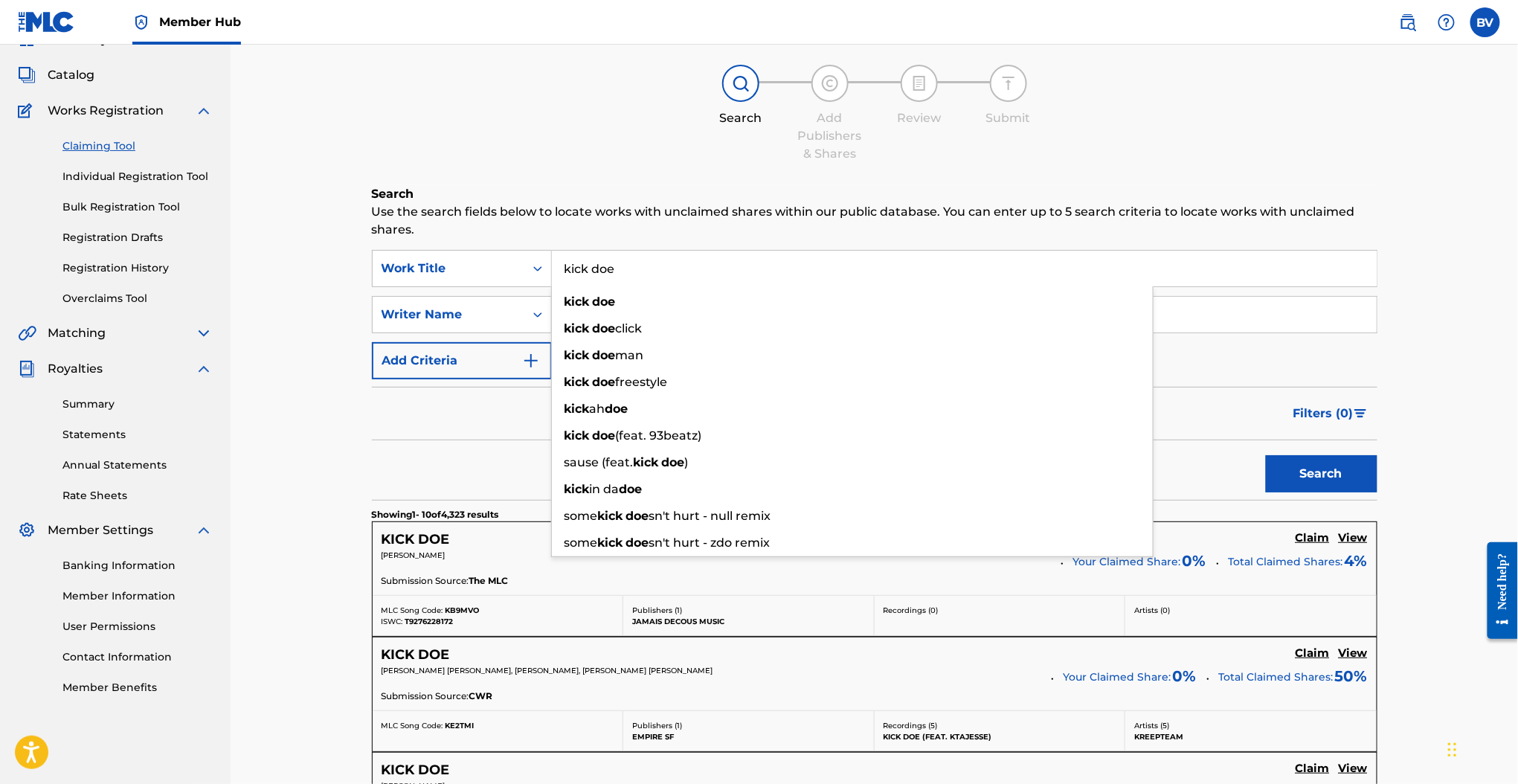
click at [229, 465] on div "Summary Catalog Works Registration Claiming Tool Individual Registration Tool B…" at bounding box center [115, 363] width 230 height 700
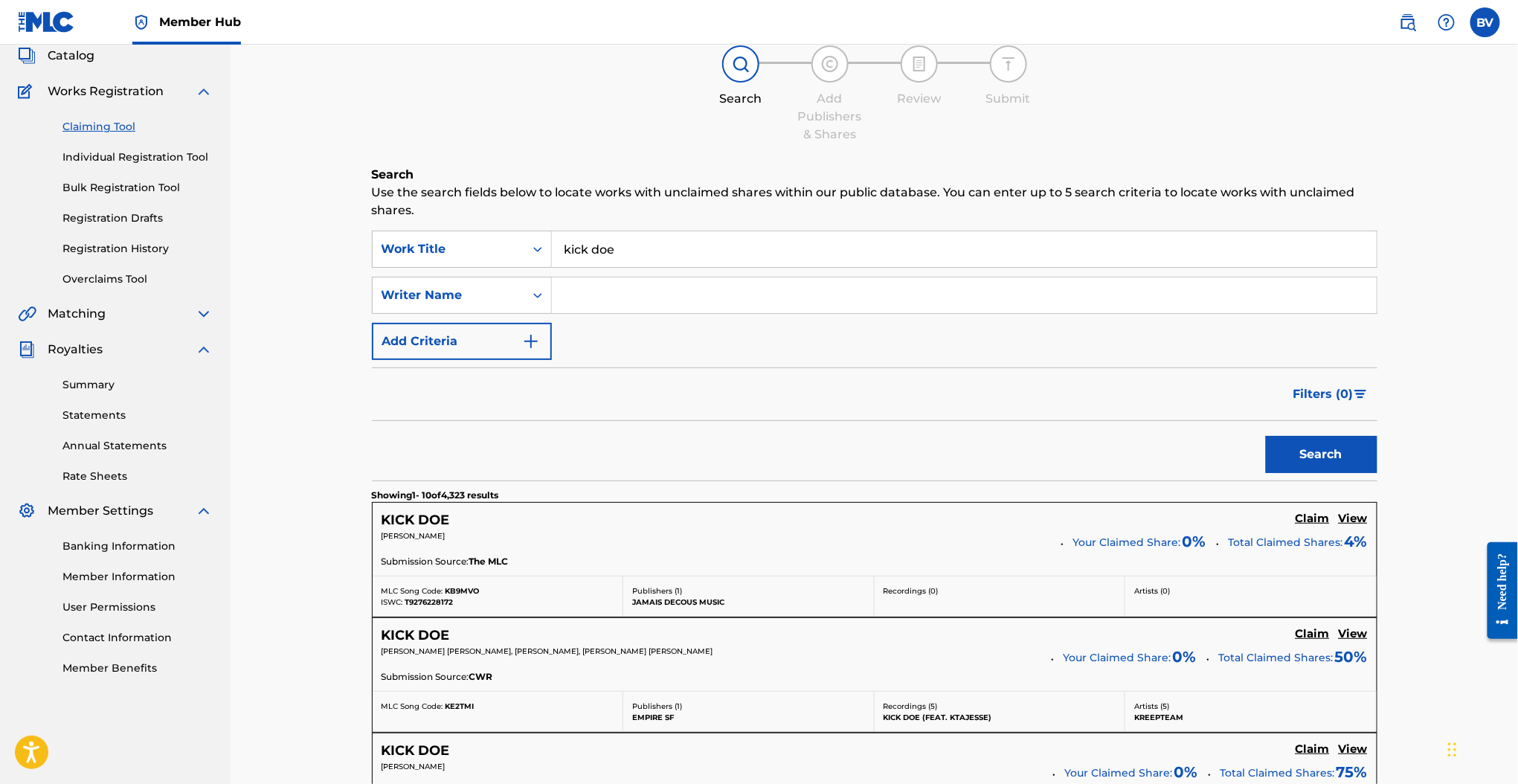
scroll to position [0, 0]
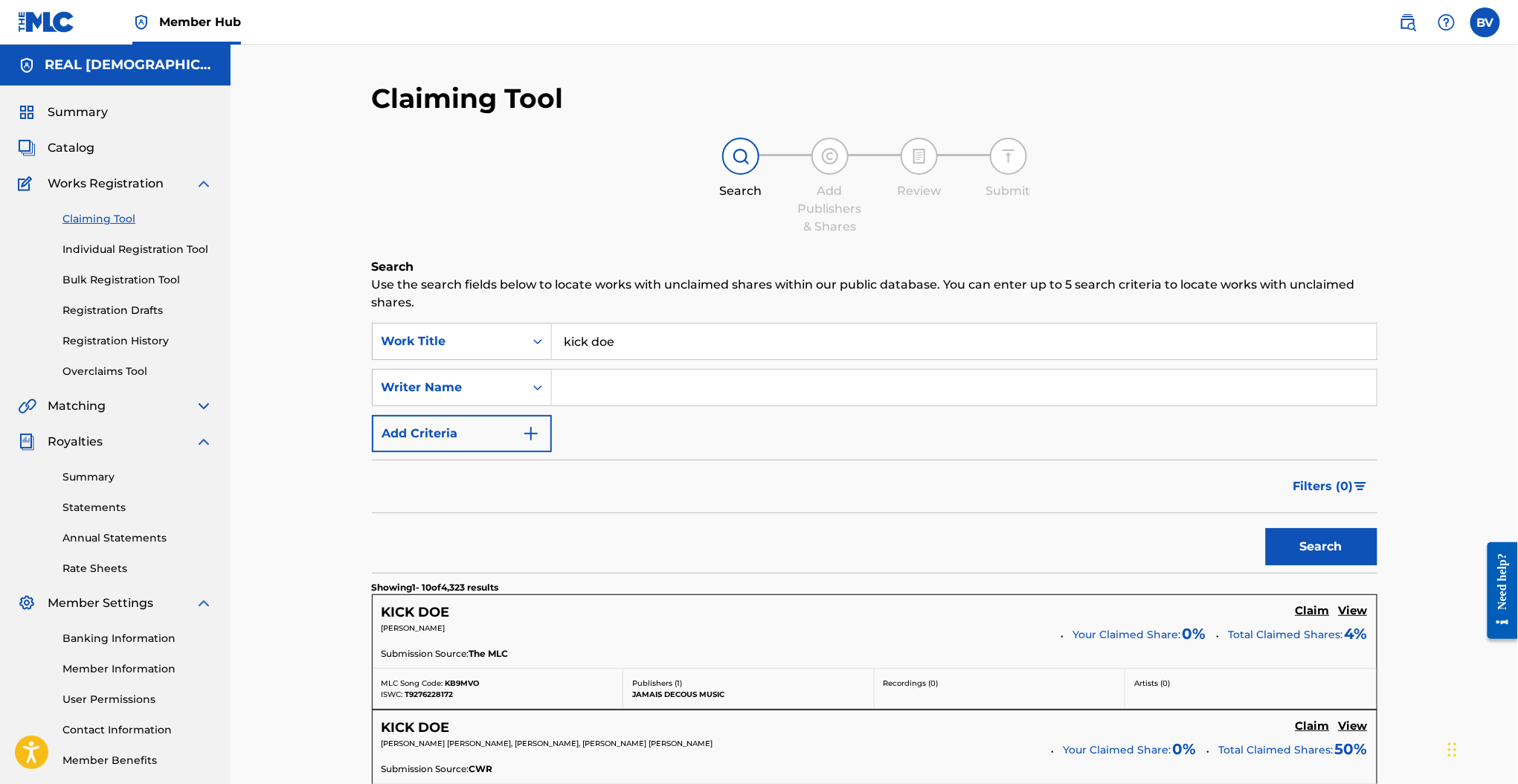
click at [98, 186] on span "Works Registration" at bounding box center [106, 184] width 116 height 18
click at [88, 160] on div "Summary Catalog Works Registration Claiming Tool Individual Registration Tool B…" at bounding box center [115, 436] width 230 height 700
click at [87, 148] on span "Catalog" at bounding box center [71, 148] width 47 height 18
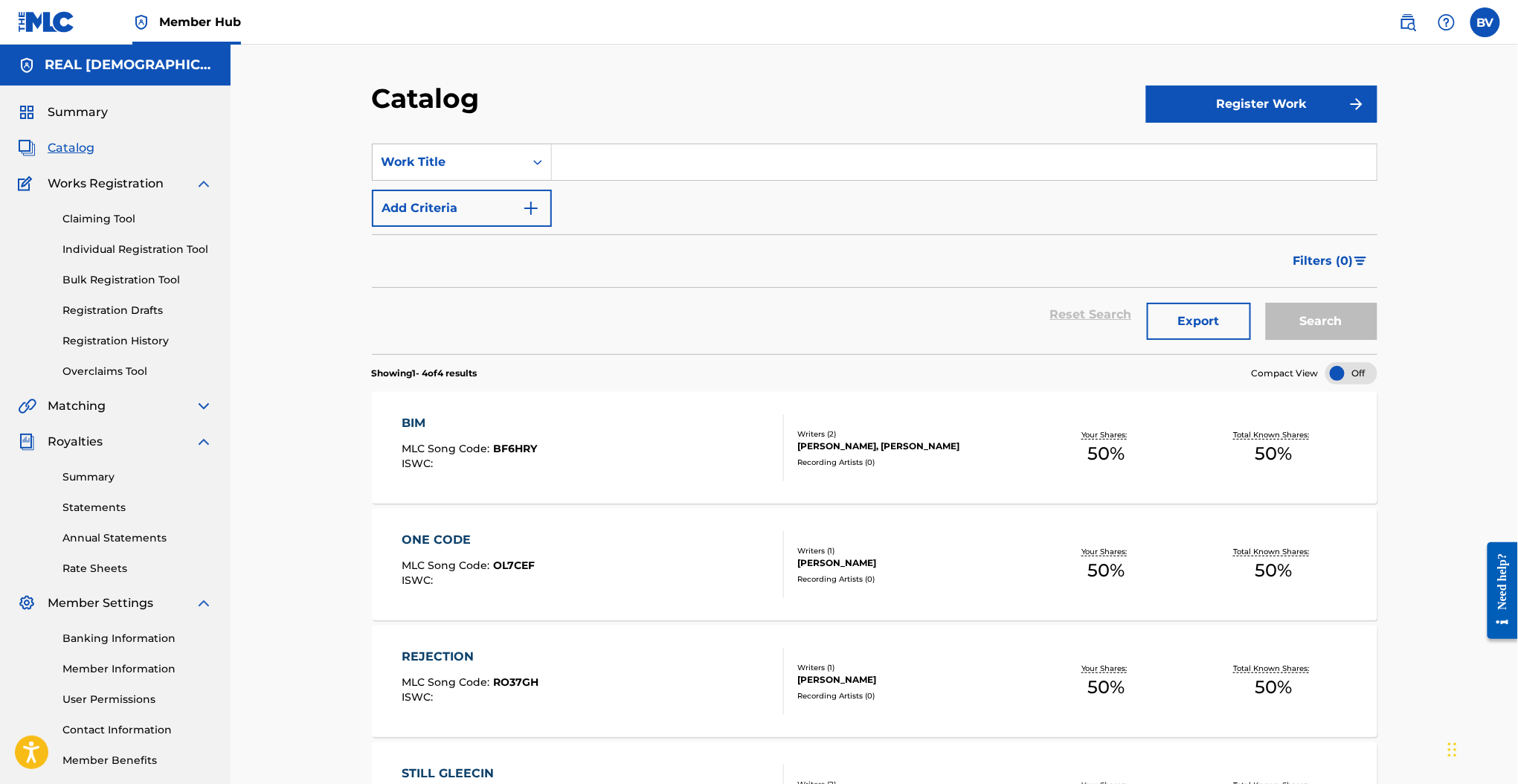
click at [110, 129] on div "Summary Catalog Works Registration Claiming Tool Individual Registration Tool B…" at bounding box center [115, 436] width 230 height 700
click at [106, 111] on span "Summary" at bounding box center [78, 113] width 60 height 18
